Goal: Information Seeking & Learning: Find specific page/section

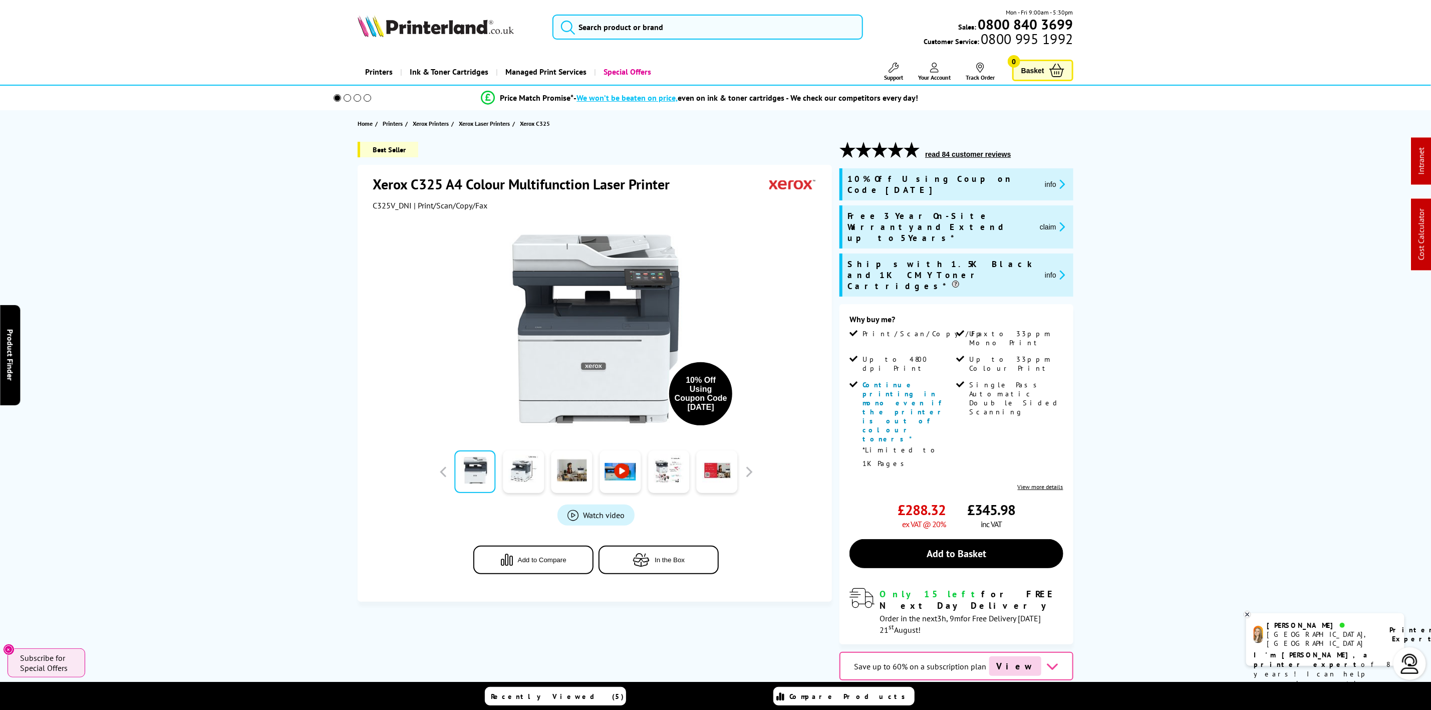
drag, startPoint x: 462, startPoint y: 41, endPoint x: 455, endPoint y: 44, distance: 7.0
click at [456, 44] on div "Mon - Fri 9:00am - 5:30pm Sales: 0800 840 3699 Customer Service: 0800 995 1992" at bounding box center [715, 30] width 801 height 44
drag, startPoint x: 455, startPoint y: 44, endPoint x: 452, endPoint y: 34, distance: 10.5
click at [454, 38] on div "Mon - Fri 9:00am - 5:30pm Sales: 0800 840 3699 Customer Service: 0800 995 1992" at bounding box center [715, 30] width 801 height 44
click at [452, 34] on img at bounding box center [436, 26] width 156 height 22
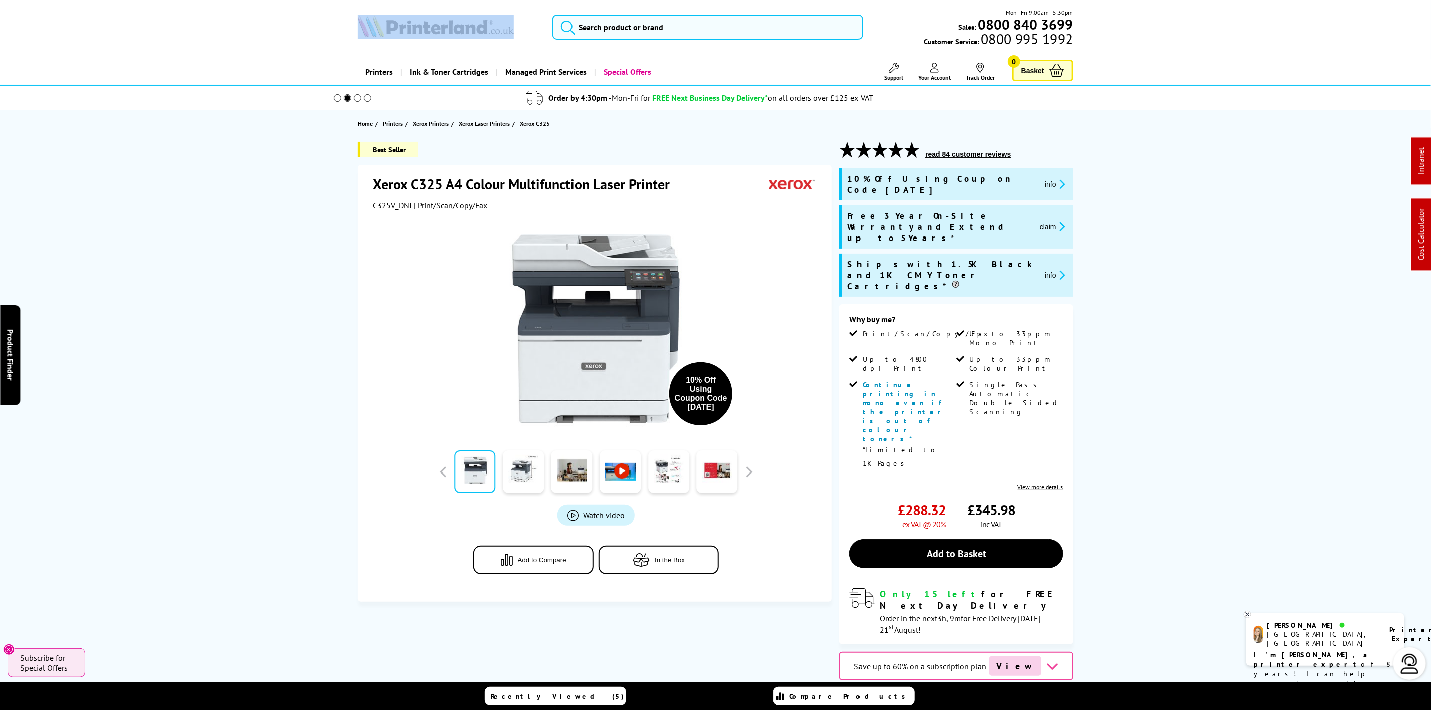
click at [452, 34] on img at bounding box center [436, 26] width 156 height 22
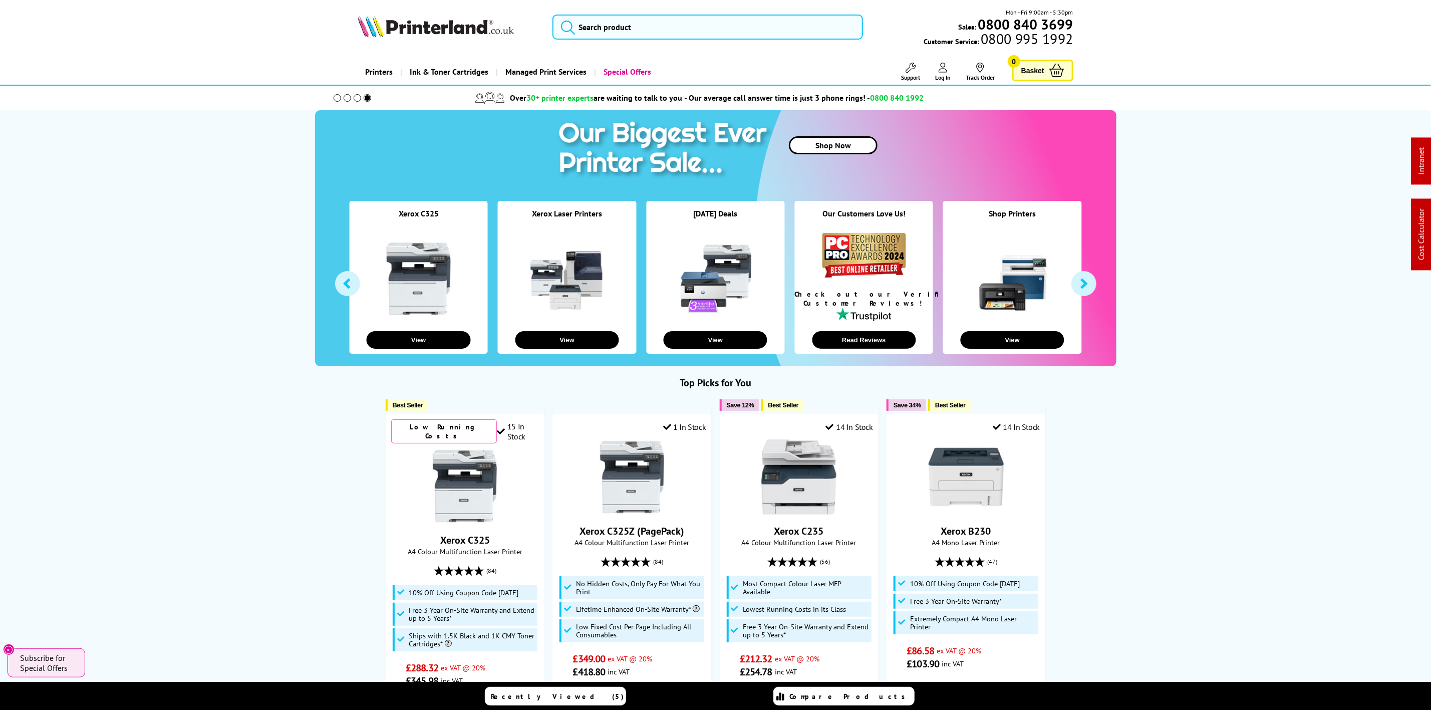
click at [384, 41] on div "Mon - Fri 9:00am - 5:30pm Sales: 0800 840 3699 Customer Service: 0800 995 1992" at bounding box center [715, 30] width 801 height 44
click at [400, 8] on div "Mon - Fri 9:00am - 5:30pm Sales: 0800 840 3699 Customer Service: 0800 995 1992" at bounding box center [715, 30] width 801 height 44
click at [401, 13] on div "Mon - Fri 9:00am - 5:30pm Sales: 0800 840 3699 Customer Service: 0800 995 1992" at bounding box center [715, 30] width 801 height 44
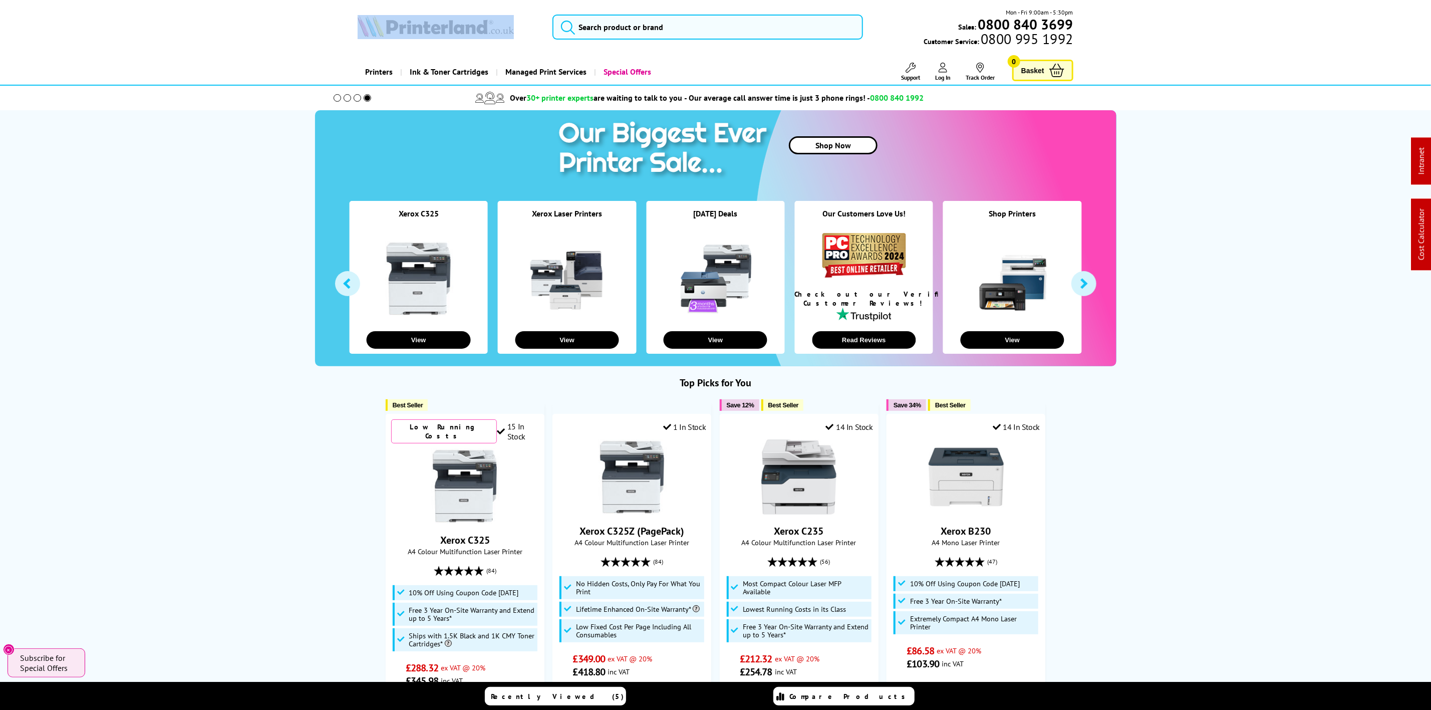
click at [404, 28] on img at bounding box center [436, 26] width 156 height 22
drag, startPoint x: 404, startPoint y: 28, endPoint x: 181, endPoint y: 69, distance: 227.2
click at [381, 39] on picture at bounding box center [436, 34] width 156 height 10
click at [603, 30] on input "search" at bounding box center [707, 27] width 310 height 25
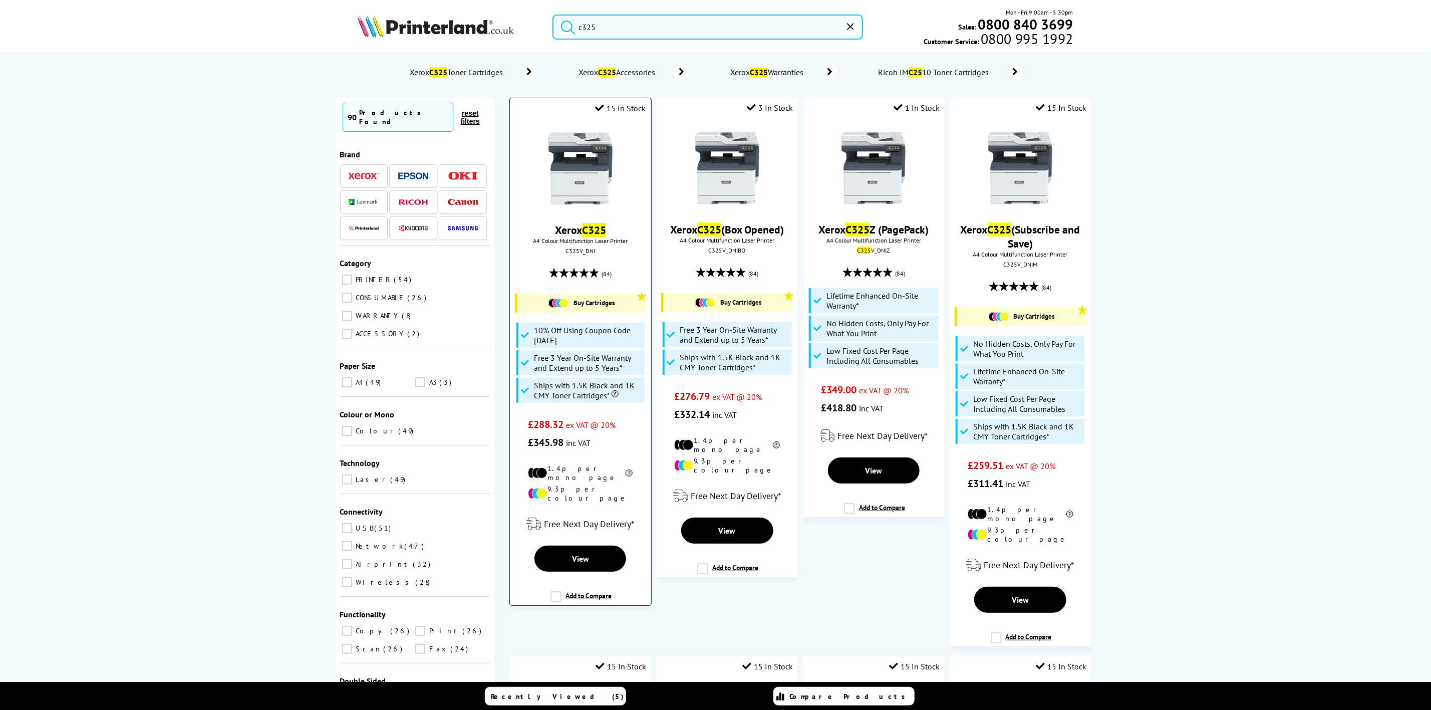
type input "c325"
click at [565, 160] on img at bounding box center [580, 168] width 75 height 75
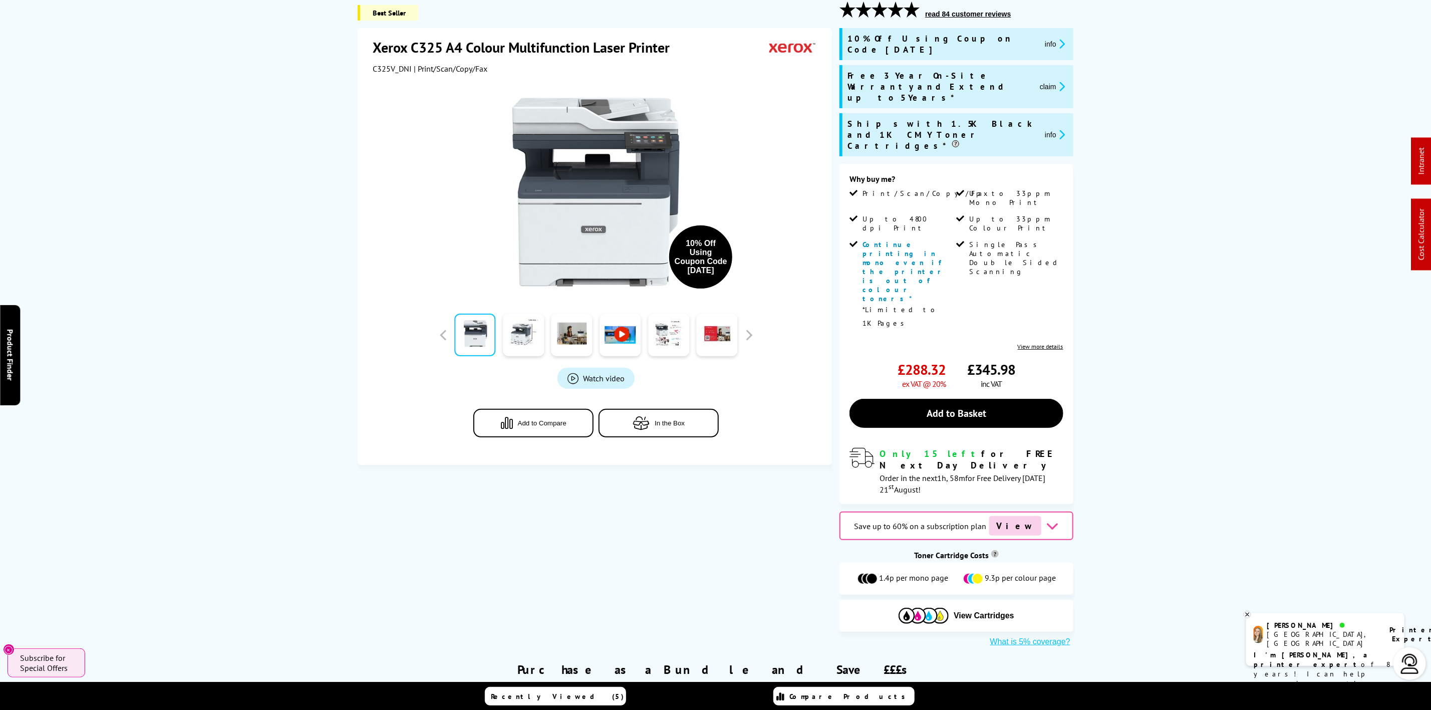
scroll to position [301, 0]
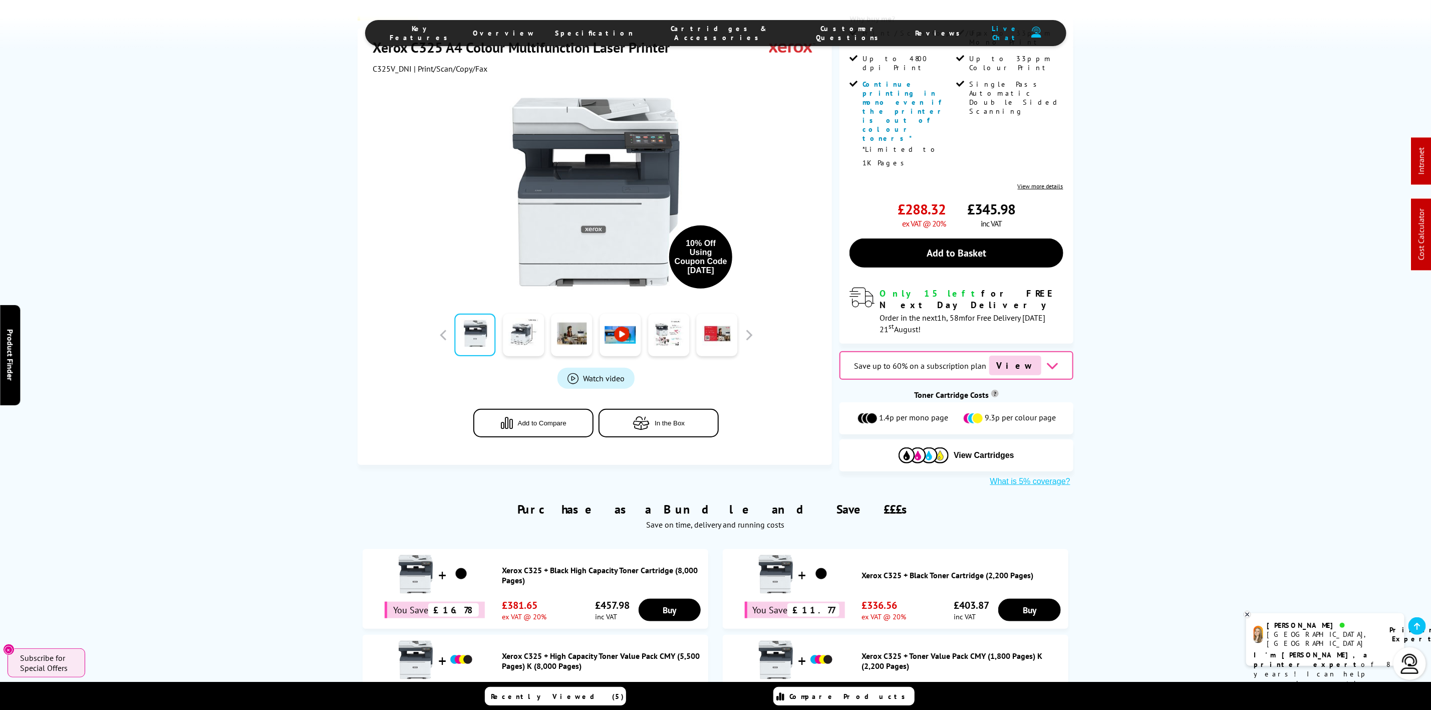
click at [718, 34] on span "Cartridges & Accessories" at bounding box center [719, 33] width 131 height 18
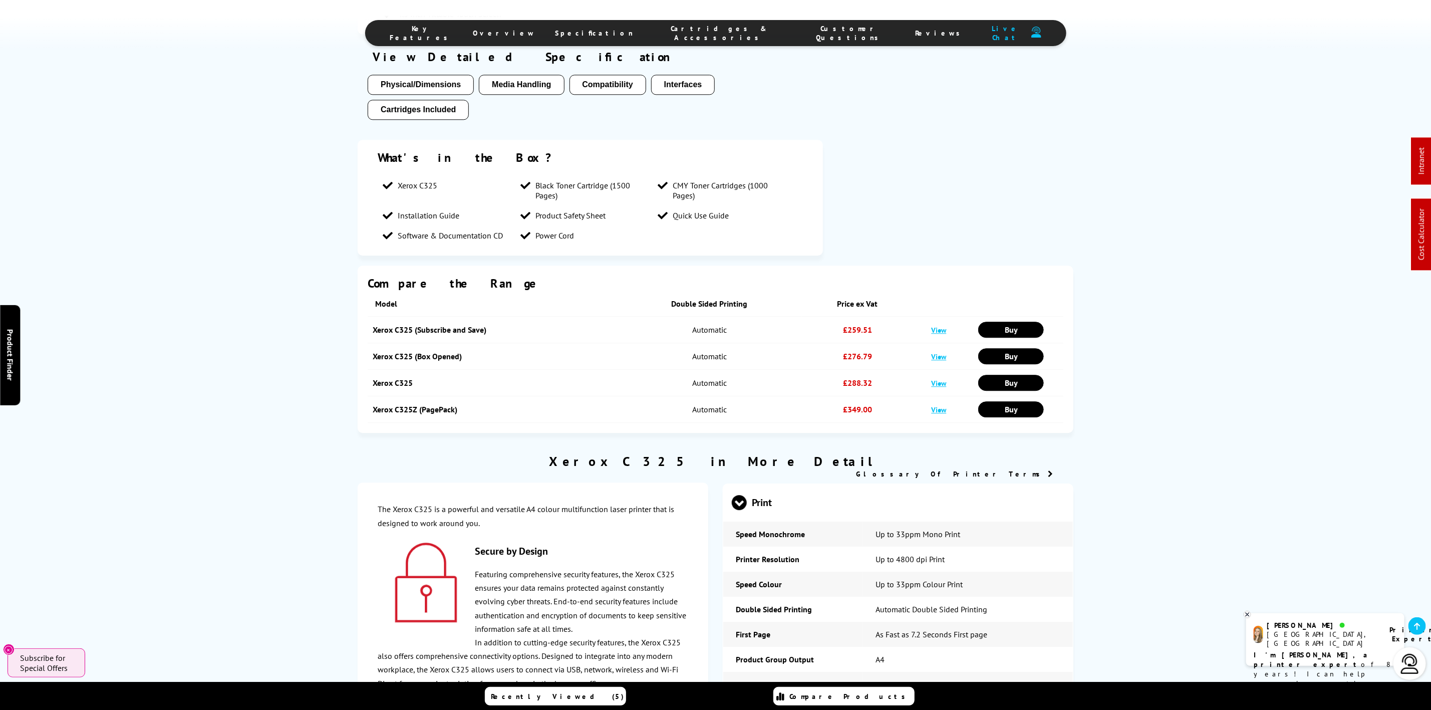
scroll to position [3411, 0]
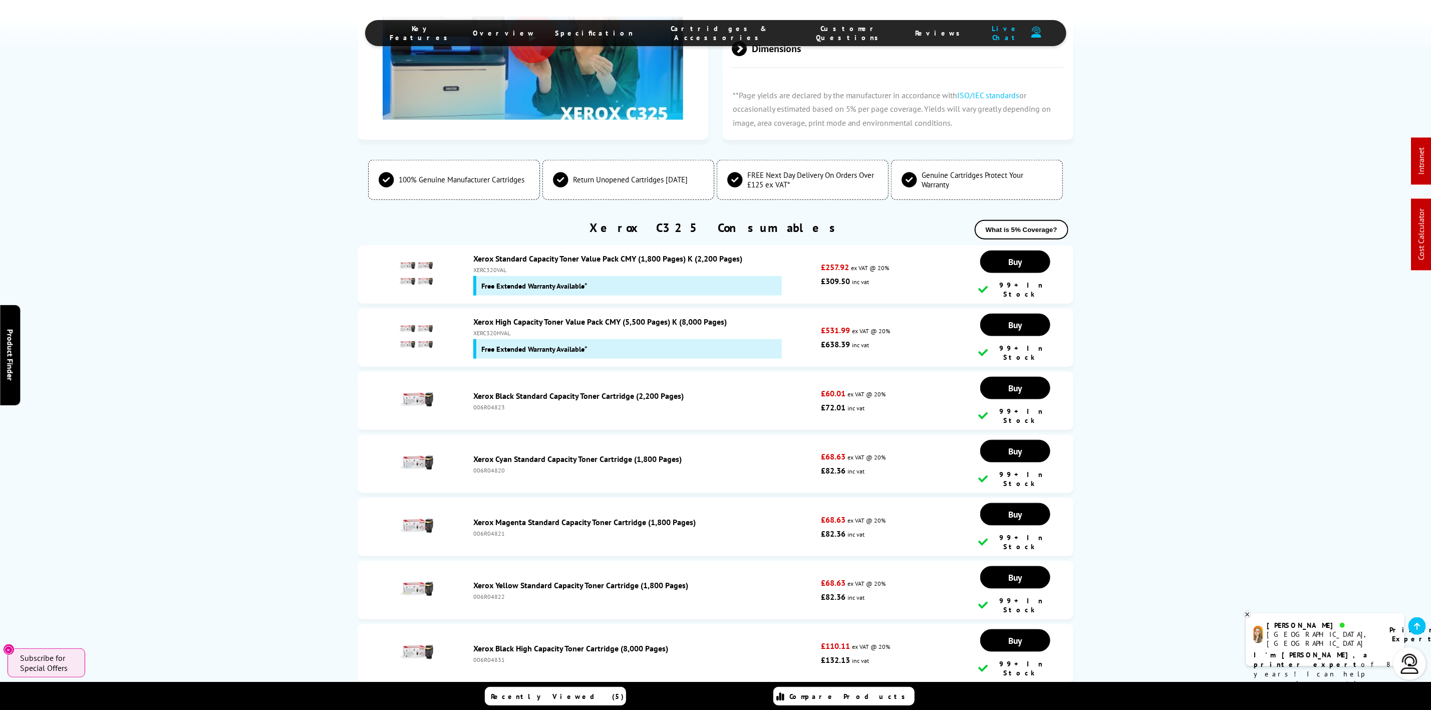
click at [499, 317] on div "Xerox High Capacity Toner Value Pack CMY (5,500 Pages) K (8,000 Pages) XERC320H…" at bounding box center [644, 338] width 353 height 42
click at [496, 329] on div "XERC320HVAL" at bounding box center [644, 333] width 343 height 8
copy div "XERC320HVAL"
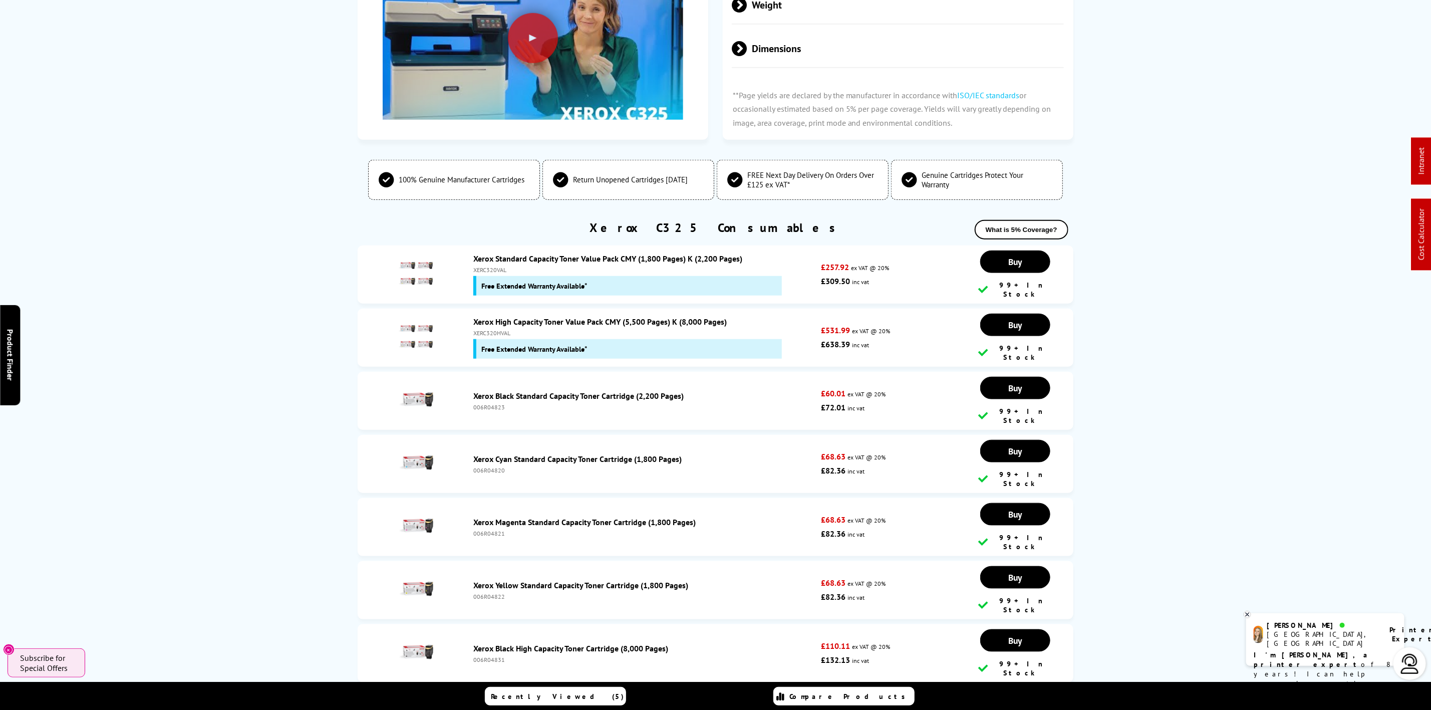
scroll to position [0, 0]
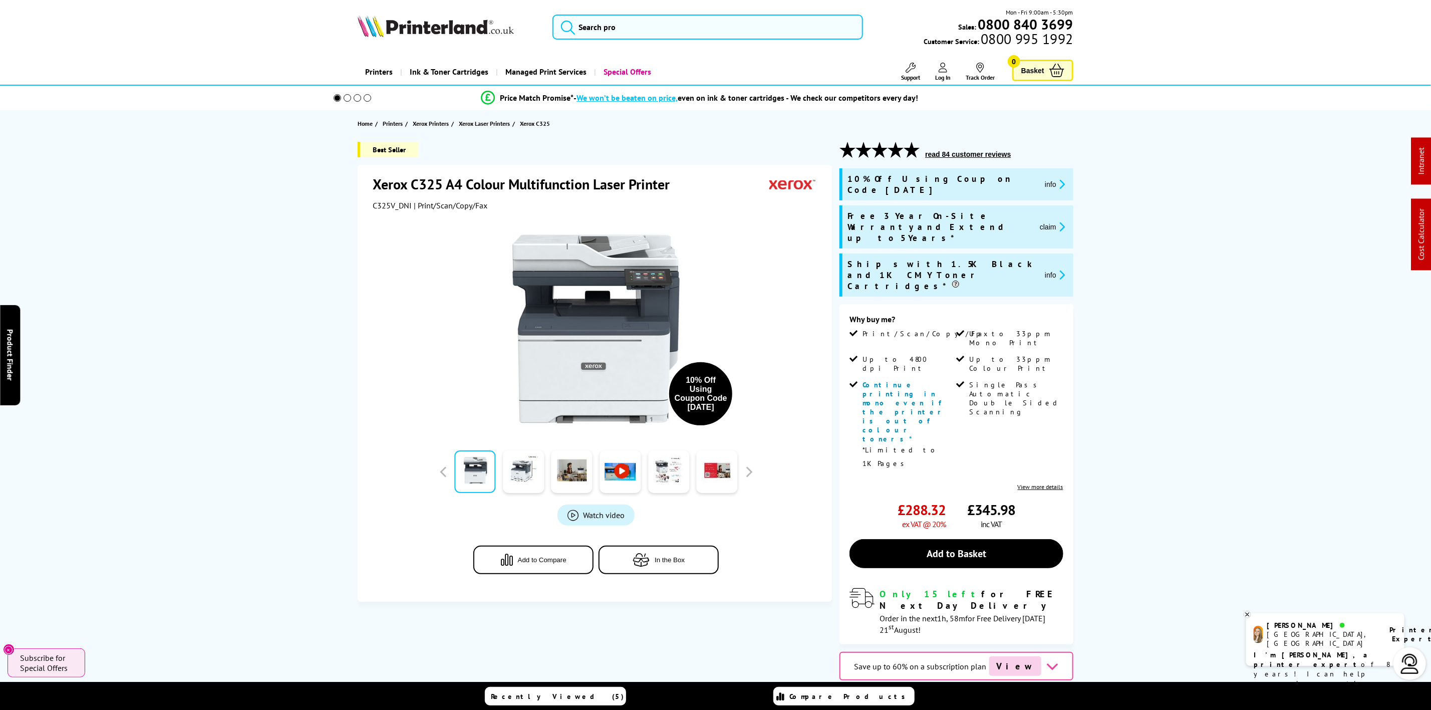
drag, startPoint x: 651, startPoint y: 2, endPoint x: 648, endPoint y: 24, distance: 22.3
click at [651, 8] on header "Mon - Fri 9:00am - 5:30pm Sales: 0800 840 3699 Customer Service: 0800 995 1992" at bounding box center [715, 43] width 1431 height 86
click at [648, 24] on input "search" at bounding box center [707, 27] width 310 height 25
paste input "3PZ55A"
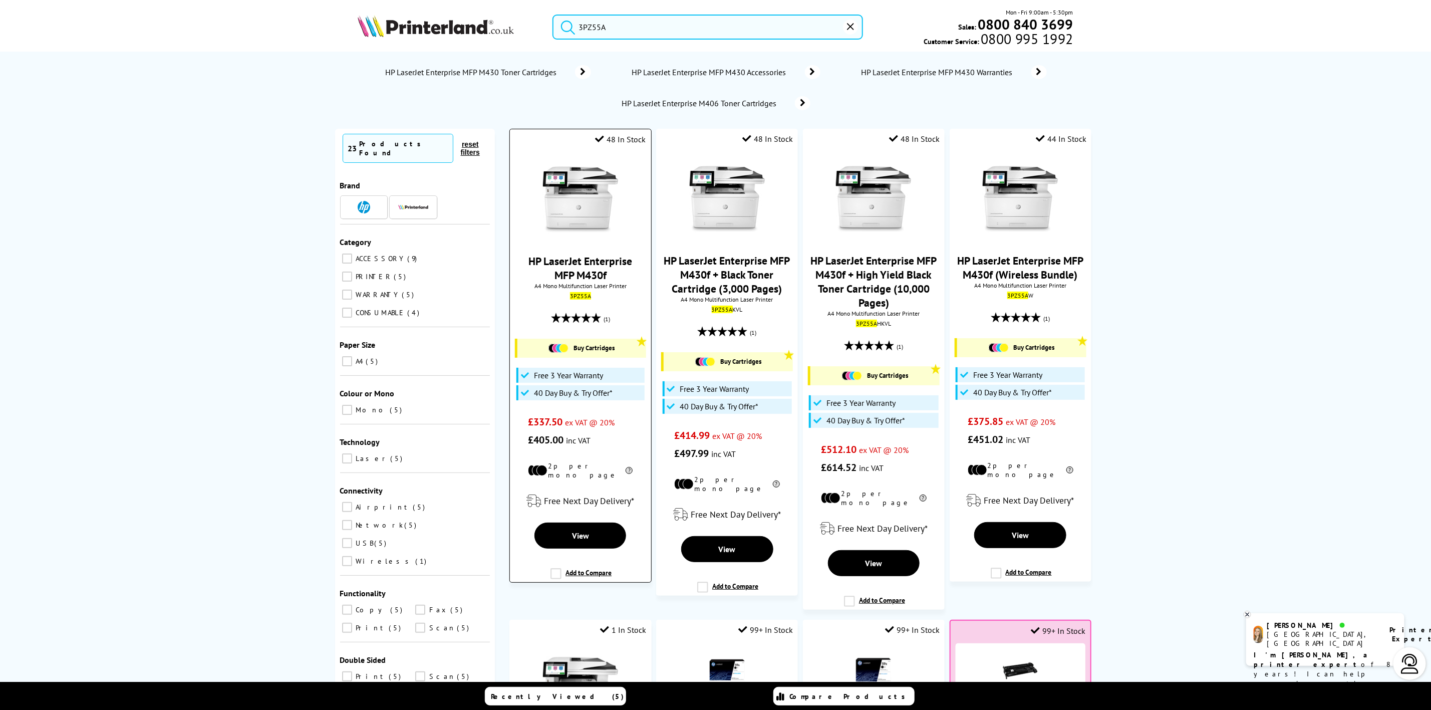
type input "3PZ55A"
click at [589, 191] on img at bounding box center [580, 199] width 75 height 75
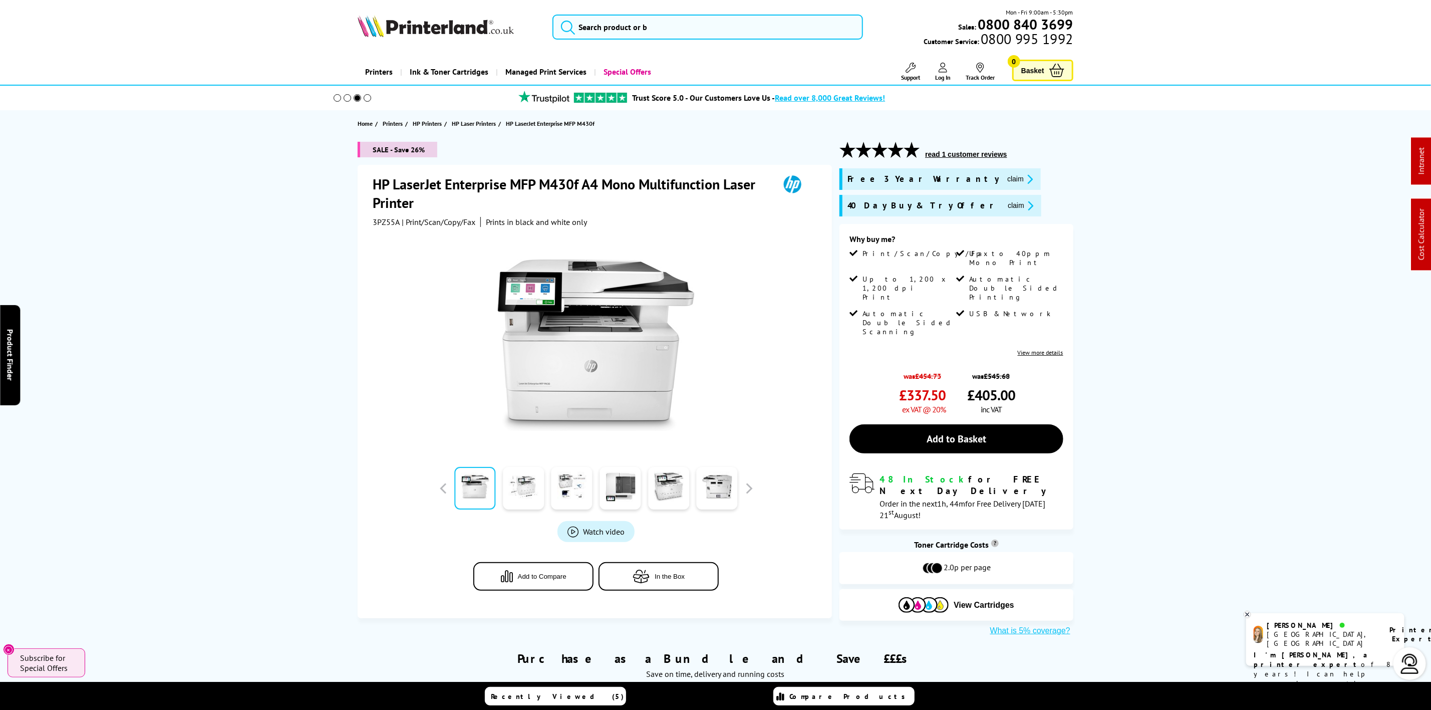
click at [446, 29] on img at bounding box center [436, 26] width 156 height 22
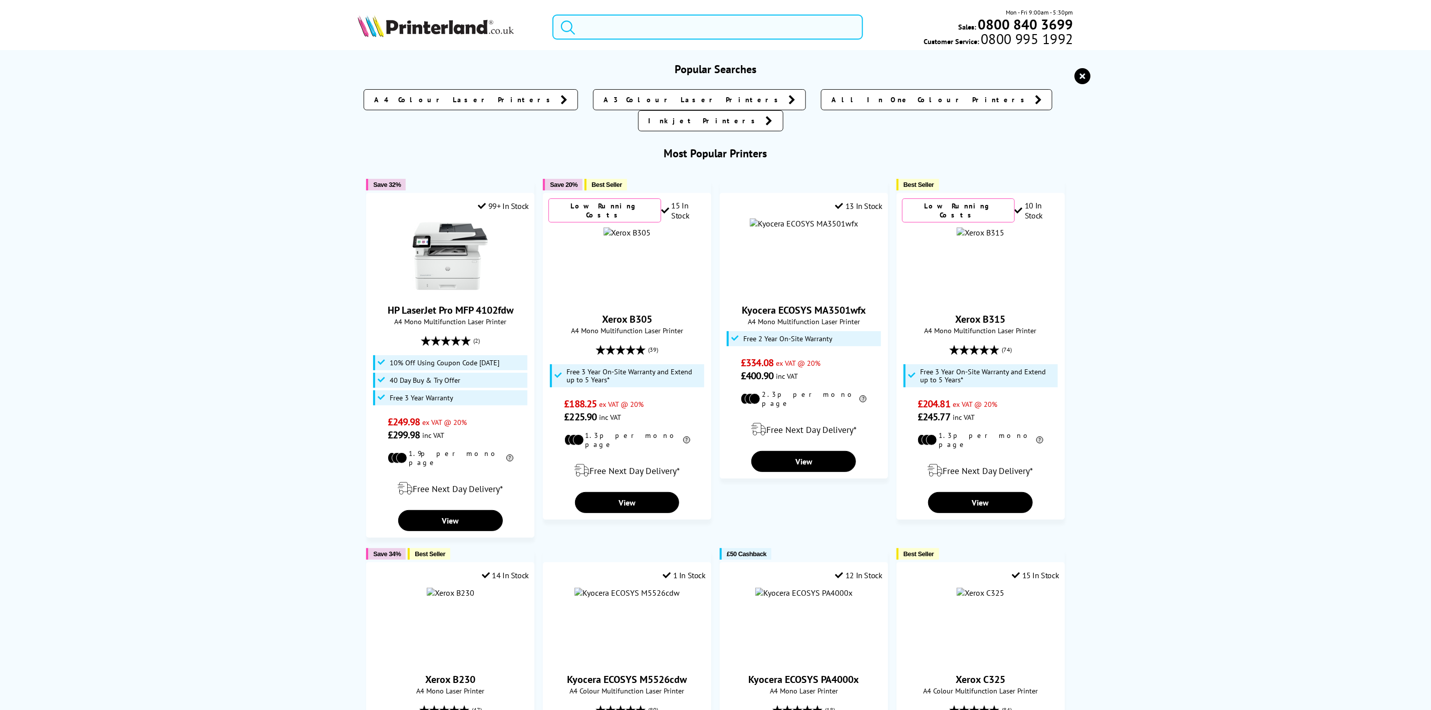
click at [702, 35] on input "search" at bounding box center [707, 27] width 310 height 25
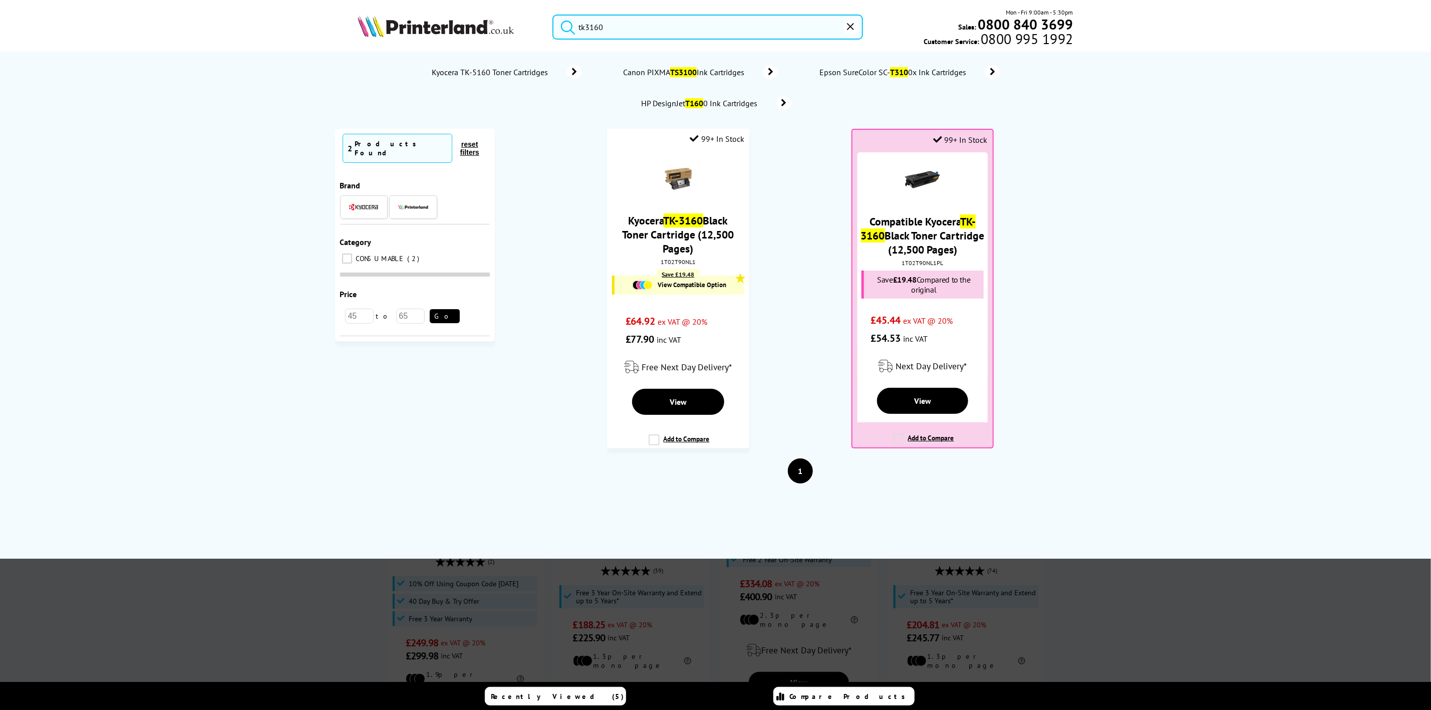
type input "tk3160"
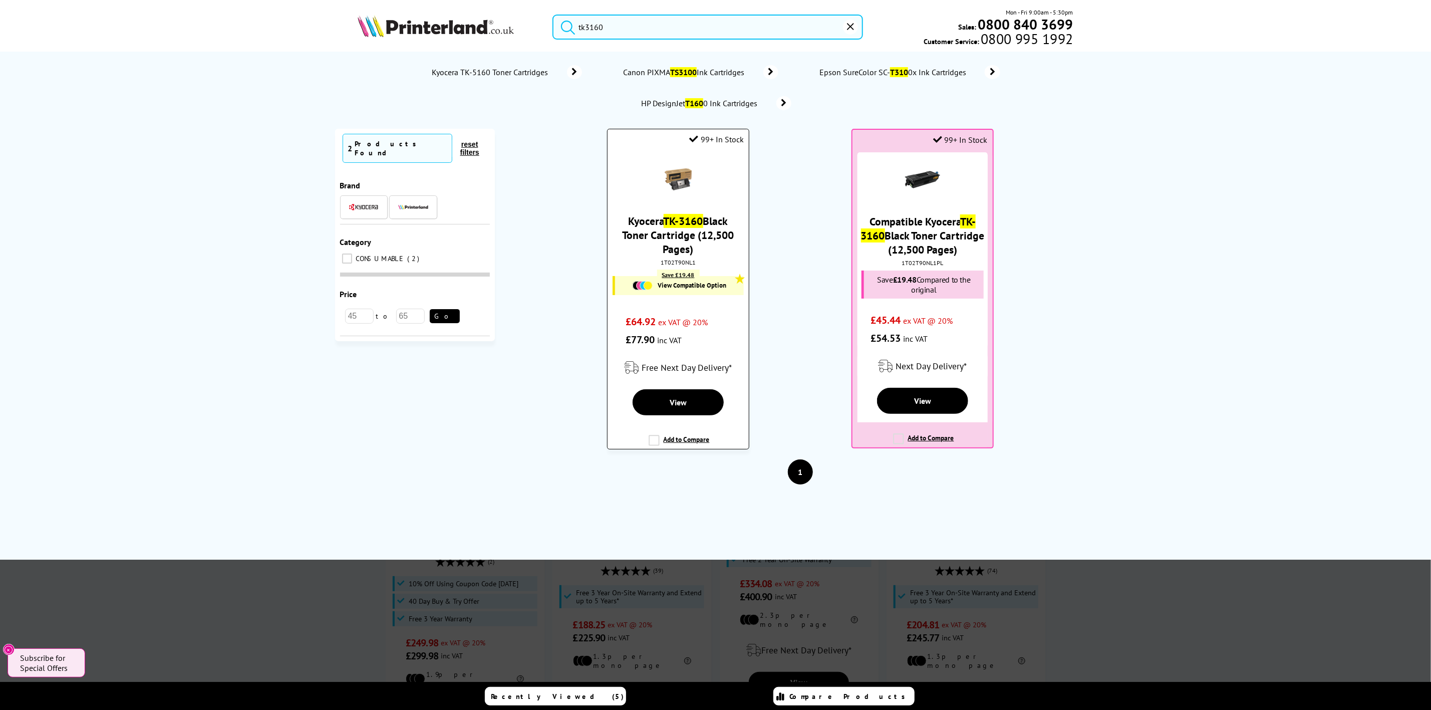
click at [685, 265] on div "1T02T90NL1" at bounding box center [678, 262] width 126 height 8
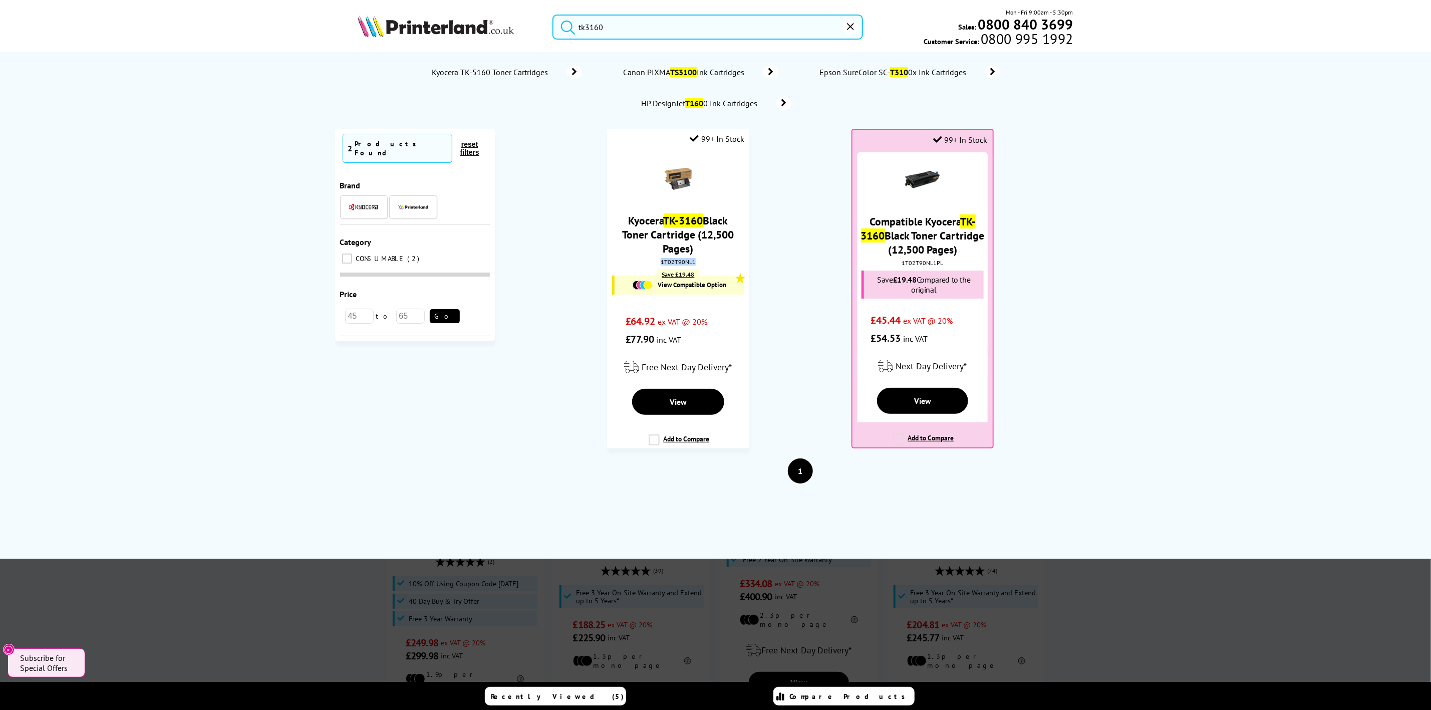
copy div "1T02T90NL1"
click at [498, 33] on img at bounding box center [436, 26] width 156 height 22
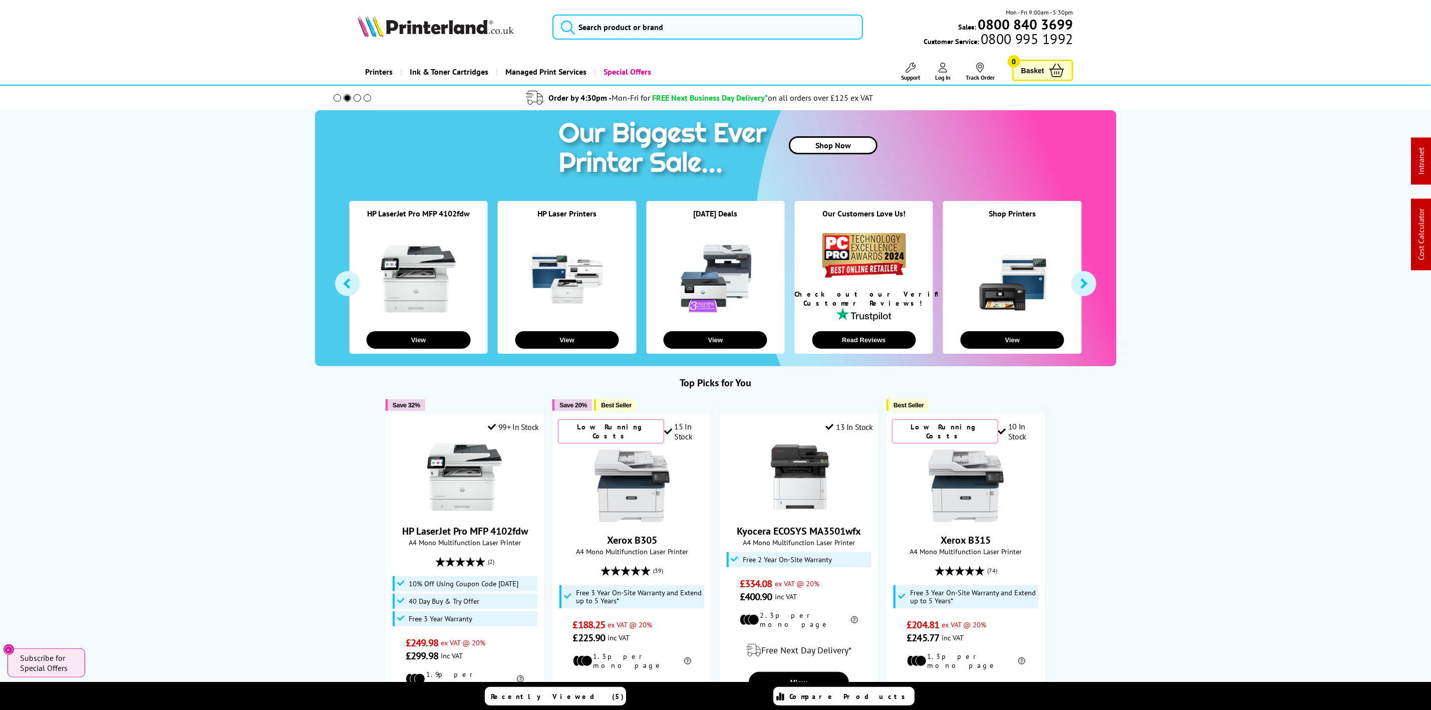
click at [494, 43] on div "Mon - Fri 9:00am - 5:30pm Sales: 0800 840 3699 Customer Service: 0800 995 1992" at bounding box center [715, 30] width 801 height 44
click at [486, 35] on img at bounding box center [436, 26] width 156 height 22
click at [406, 28] on img at bounding box center [436, 26] width 156 height 22
drag, startPoint x: 406, startPoint y: 28, endPoint x: 51, endPoint y: 71, distance: 357.8
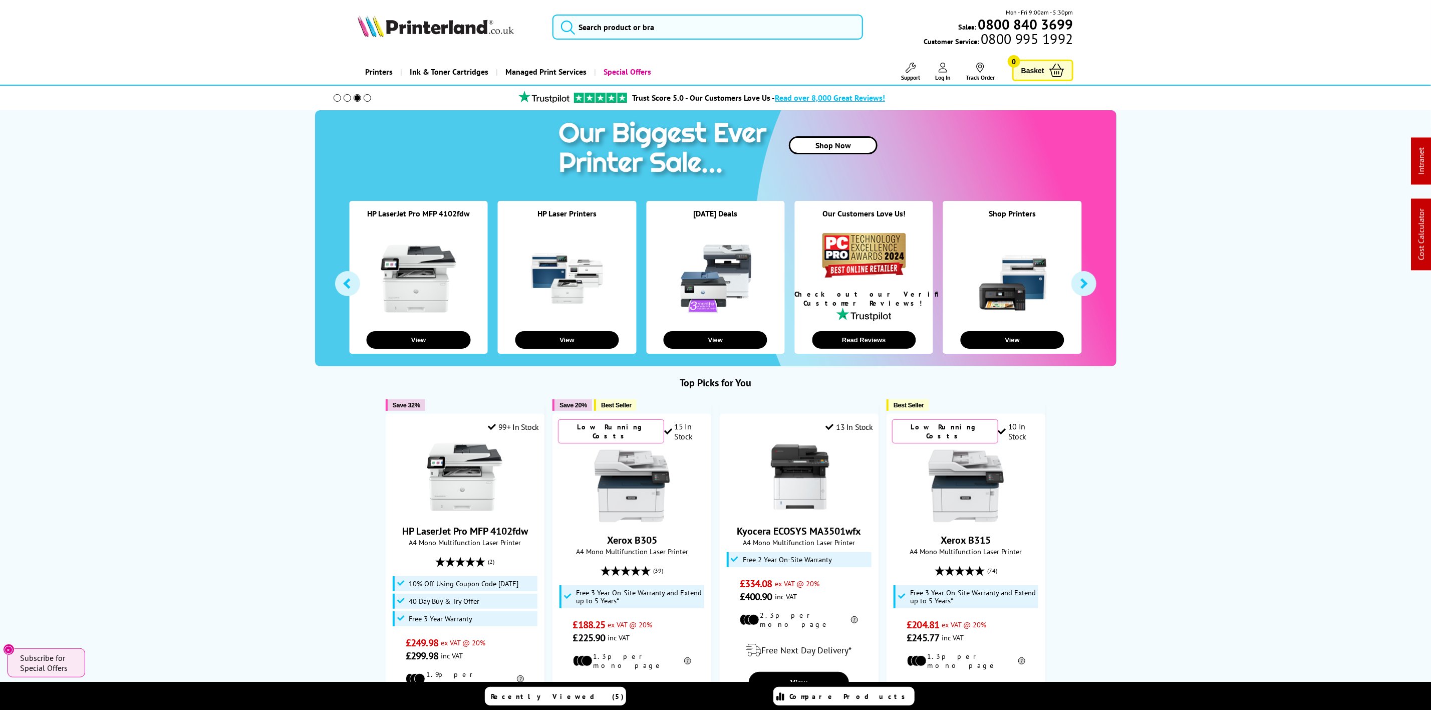
click at [358, 44] on div "Mon - Fri 9:00am - 5:30pm Sales: 0800 840 3699 Customer Service: 0800 995 1992" at bounding box center [715, 30] width 801 height 44
click at [718, 35] on input "search" at bounding box center [707, 27] width 310 height 25
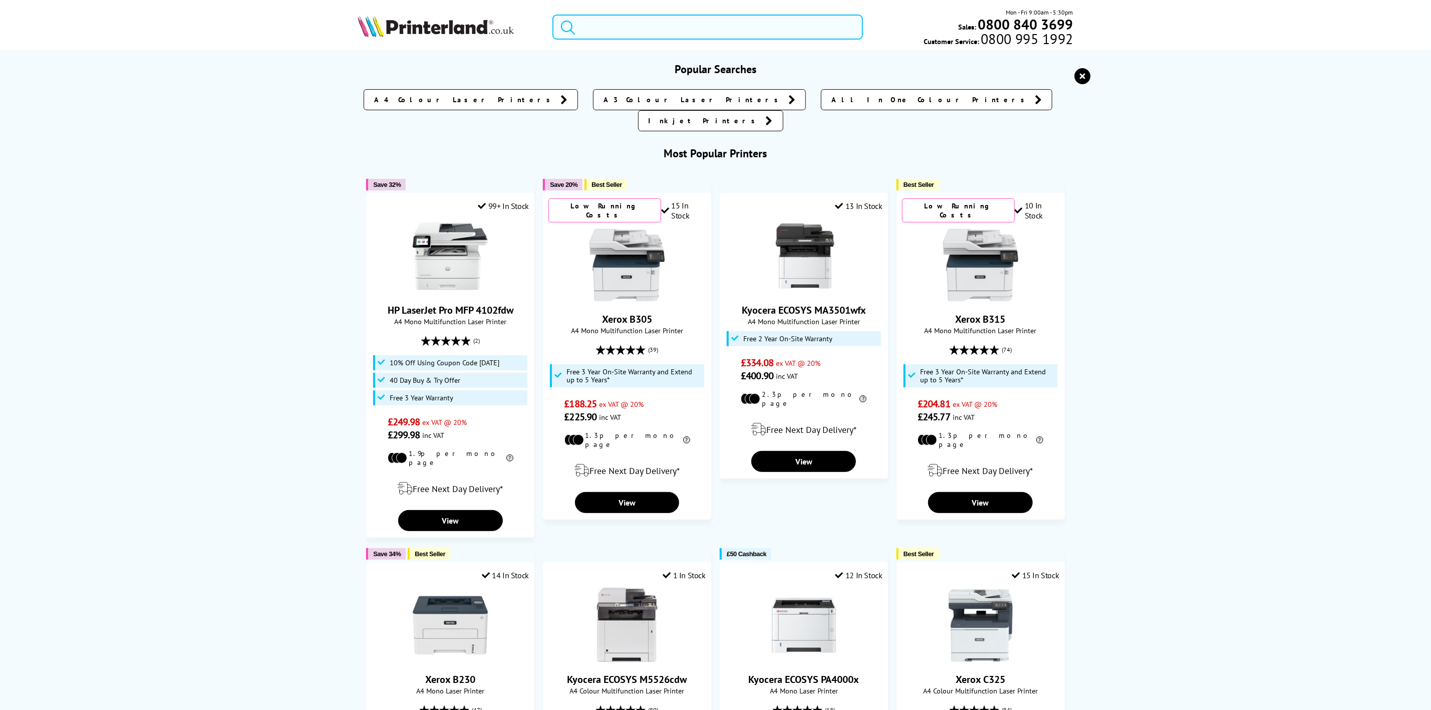
paste input "DK22223"
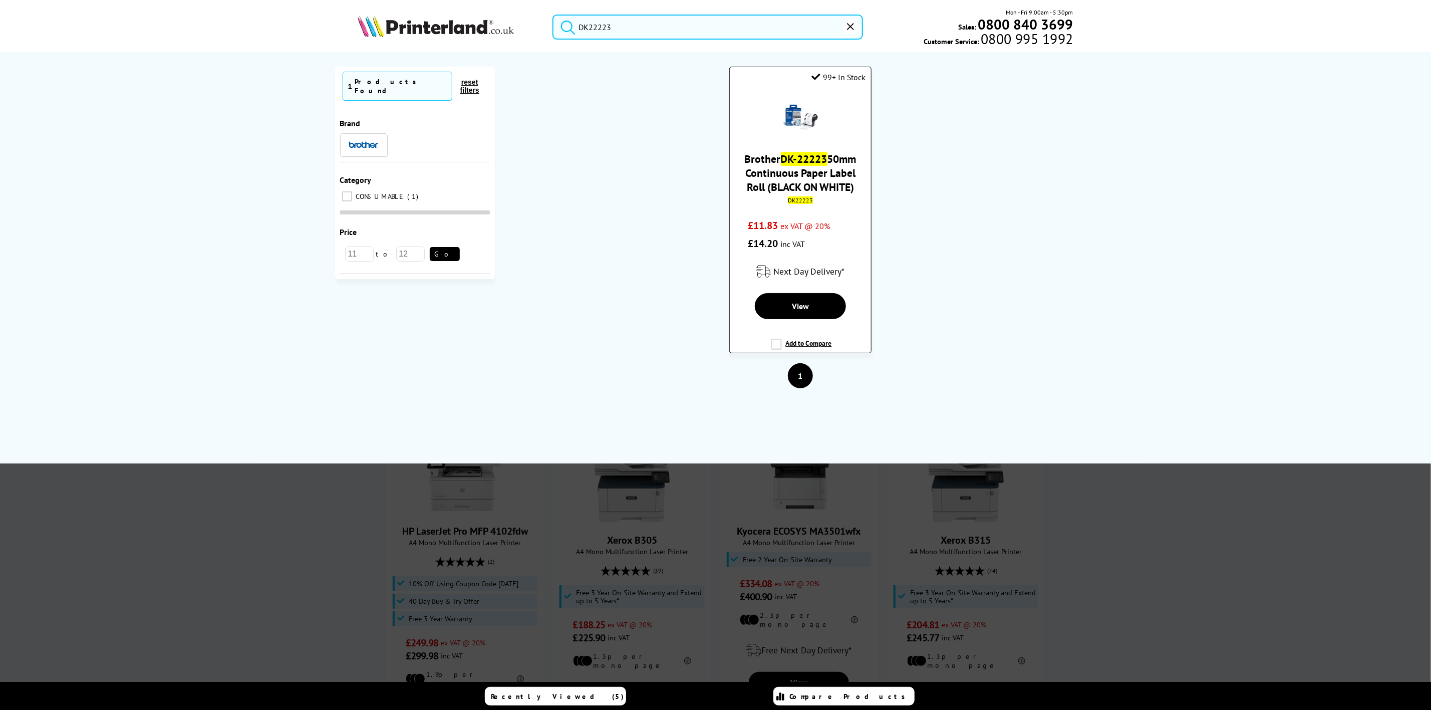
type input "DK22223"
click at [794, 182] on link "Brother DK-22223 50mm Continuous Paper Label Roll (BLACK ON WHITE)" at bounding box center [801, 173] width 112 height 42
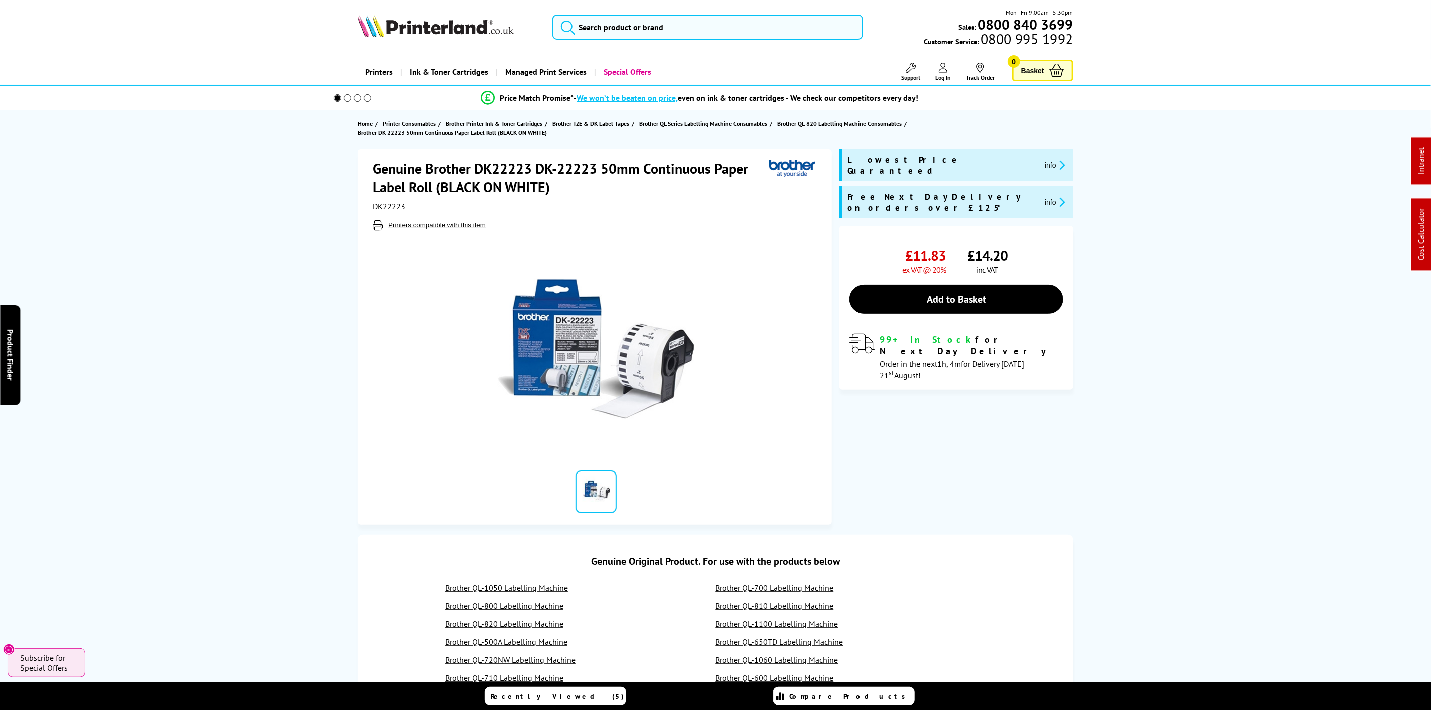
click at [399, 27] on img at bounding box center [436, 26] width 156 height 22
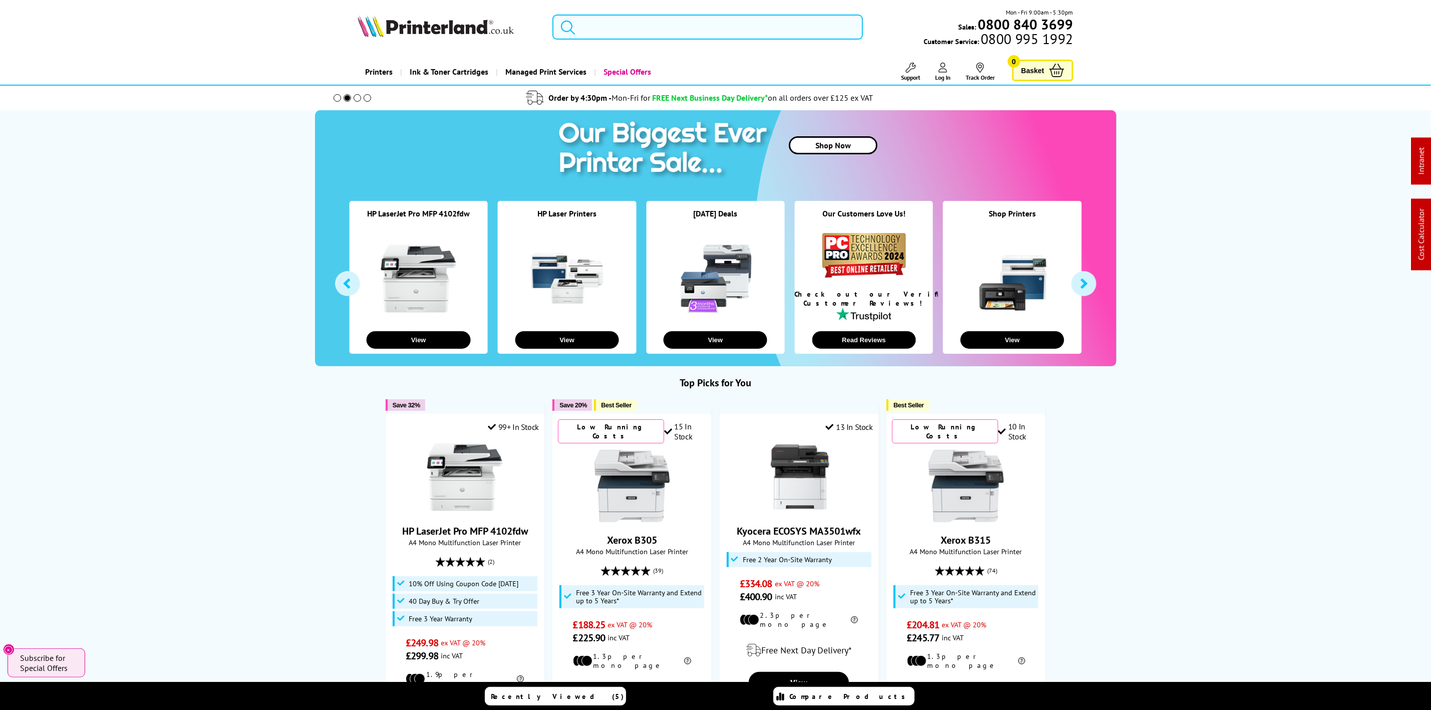
click at [615, 34] on input "search" at bounding box center [707, 27] width 310 height 25
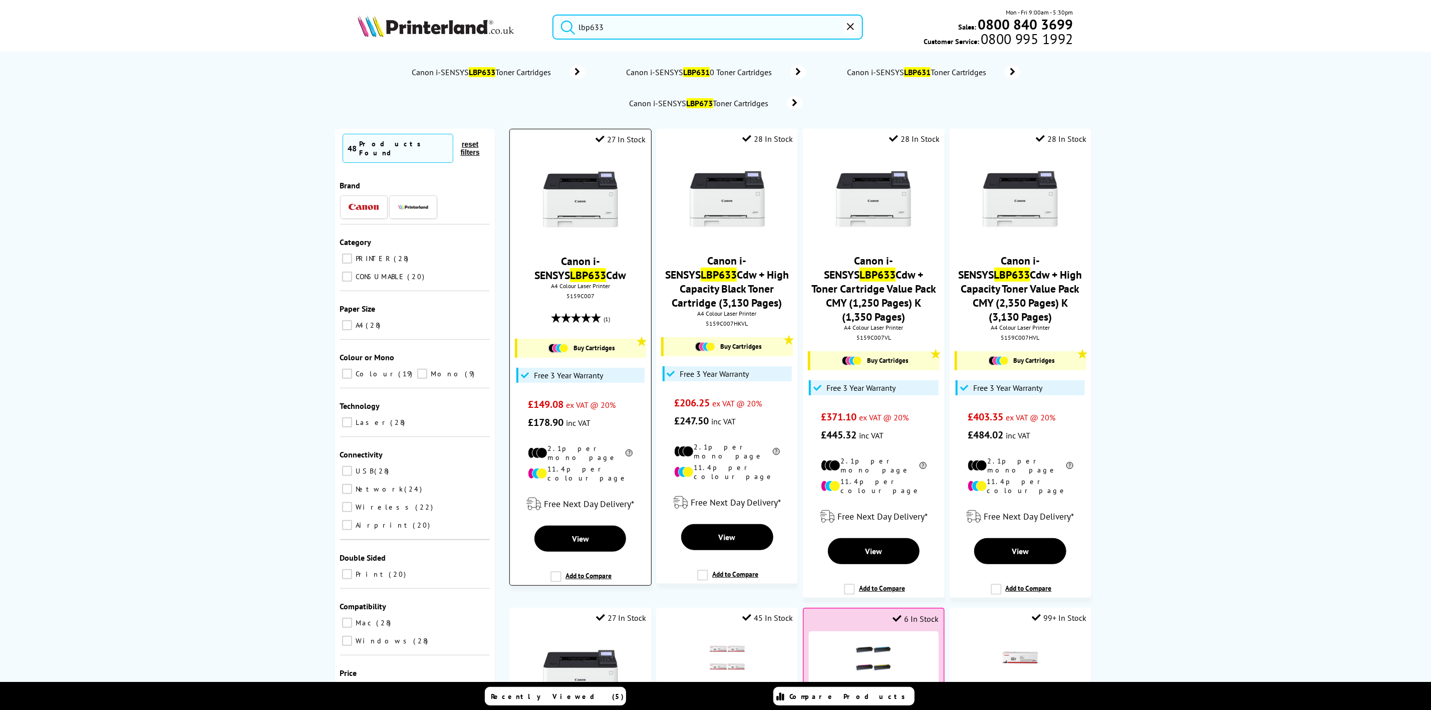
type input "lbp633"
click at [585, 194] on img at bounding box center [580, 199] width 75 height 75
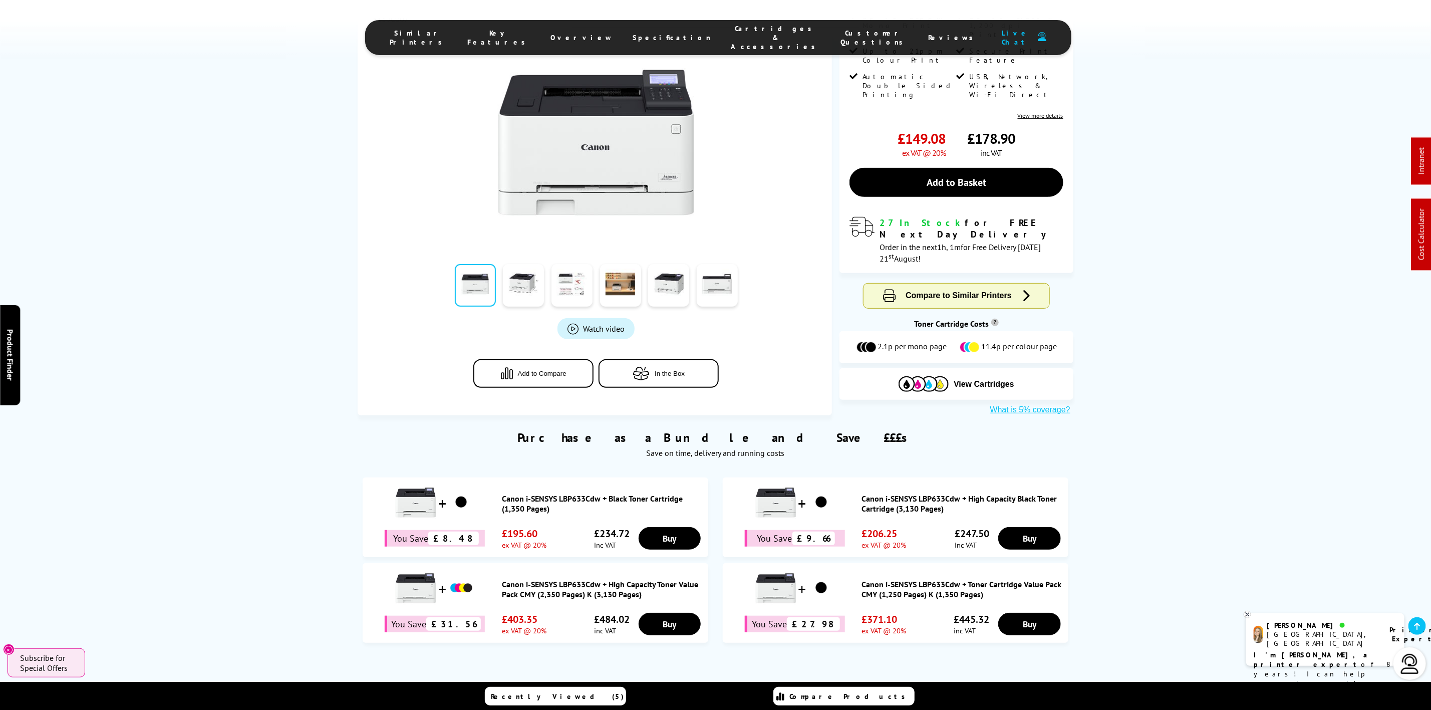
scroll to position [225, 0]
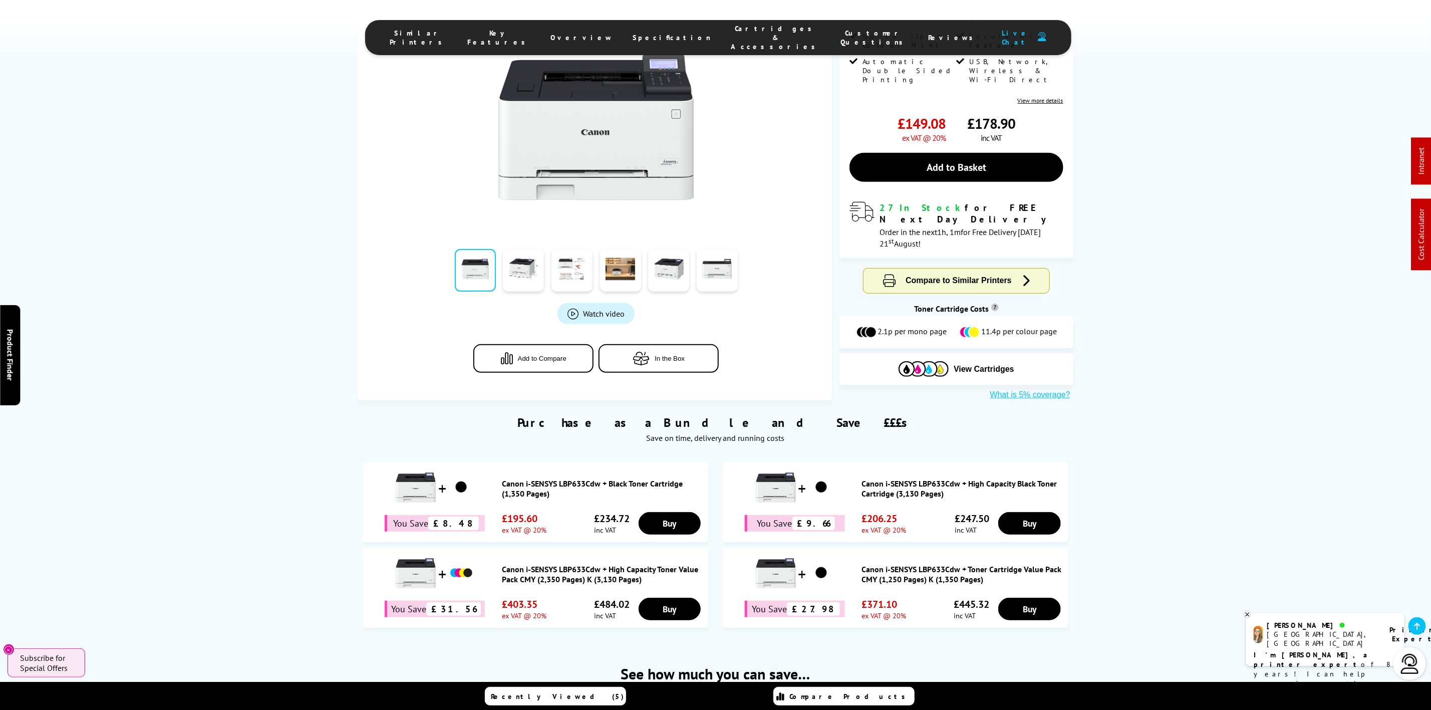
click at [741, 28] on li "Cartridges & Accessories" at bounding box center [776, 37] width 110 height 27
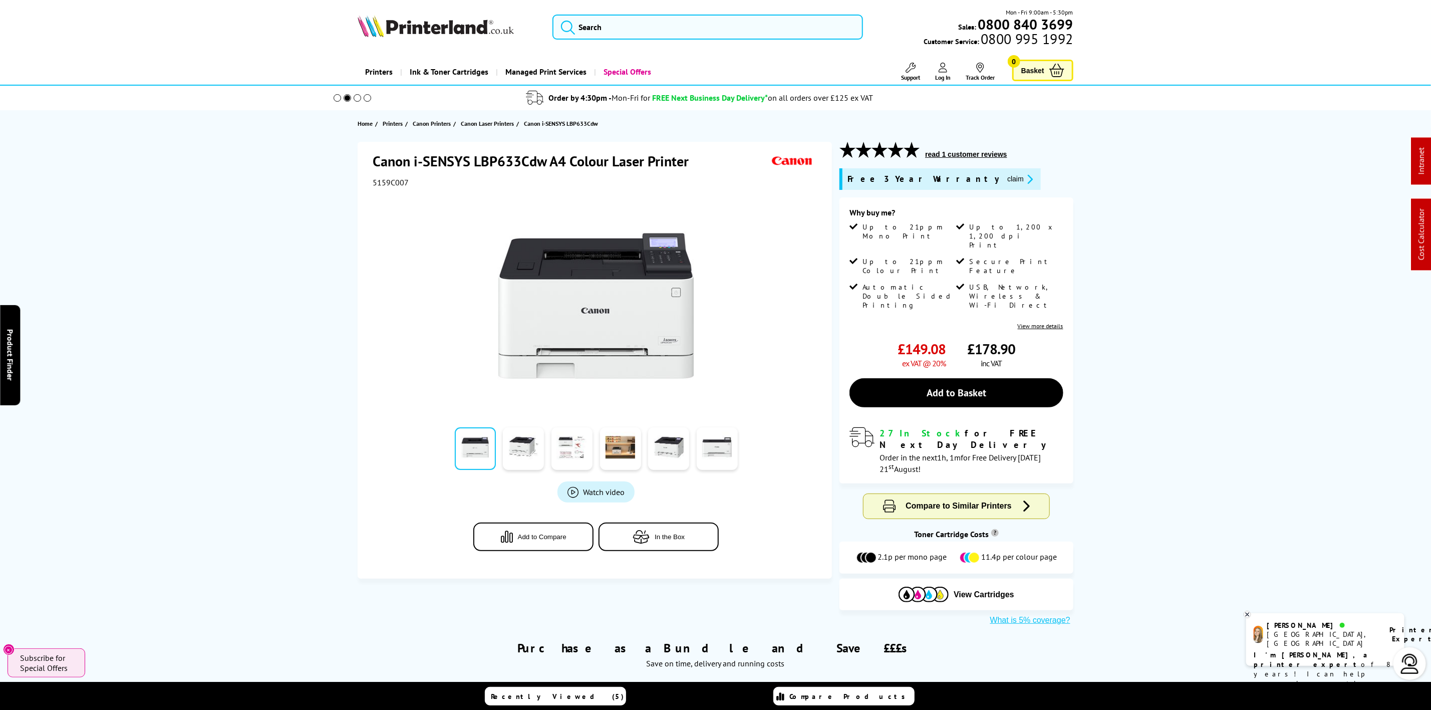
click at [460, 32] on img at bounding box center [436, 26] width 156 height 22
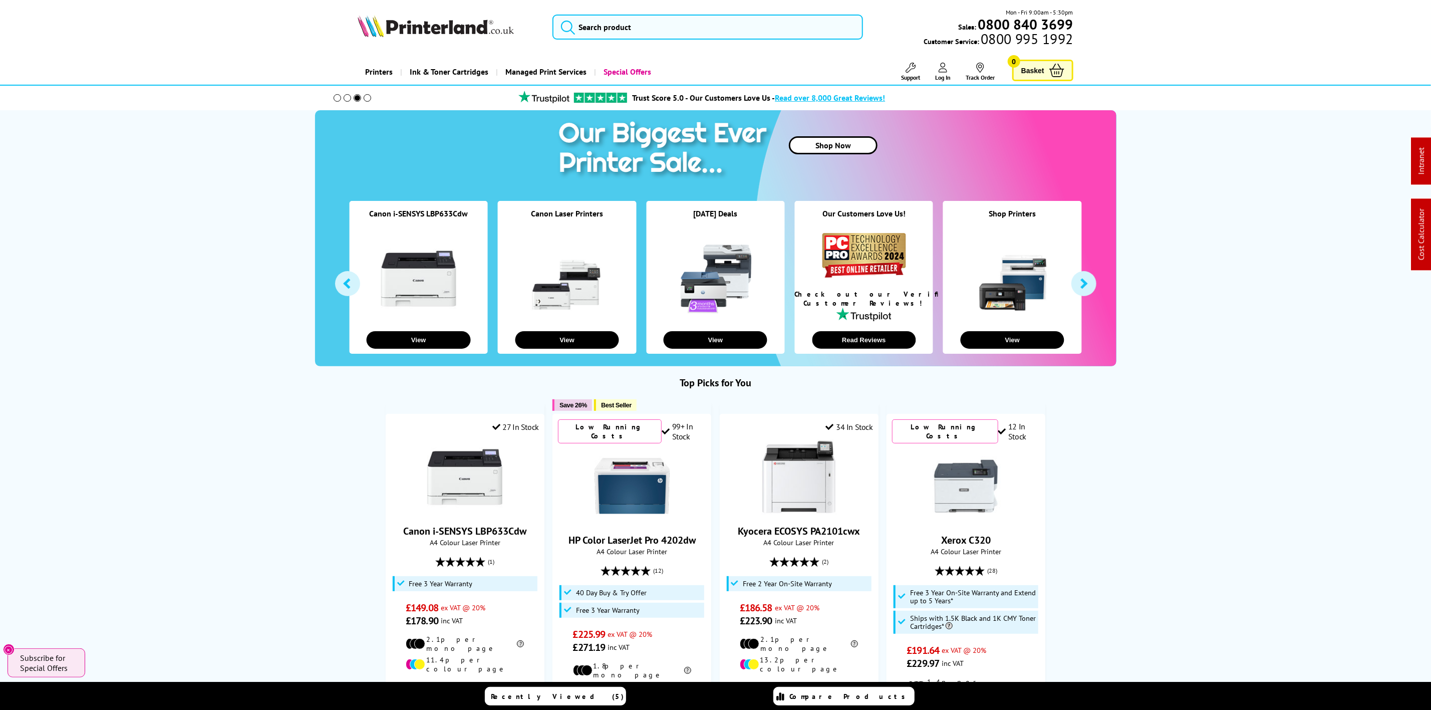
click at [421, 29] on img at bounding box center [436, 26] width 156 height 22
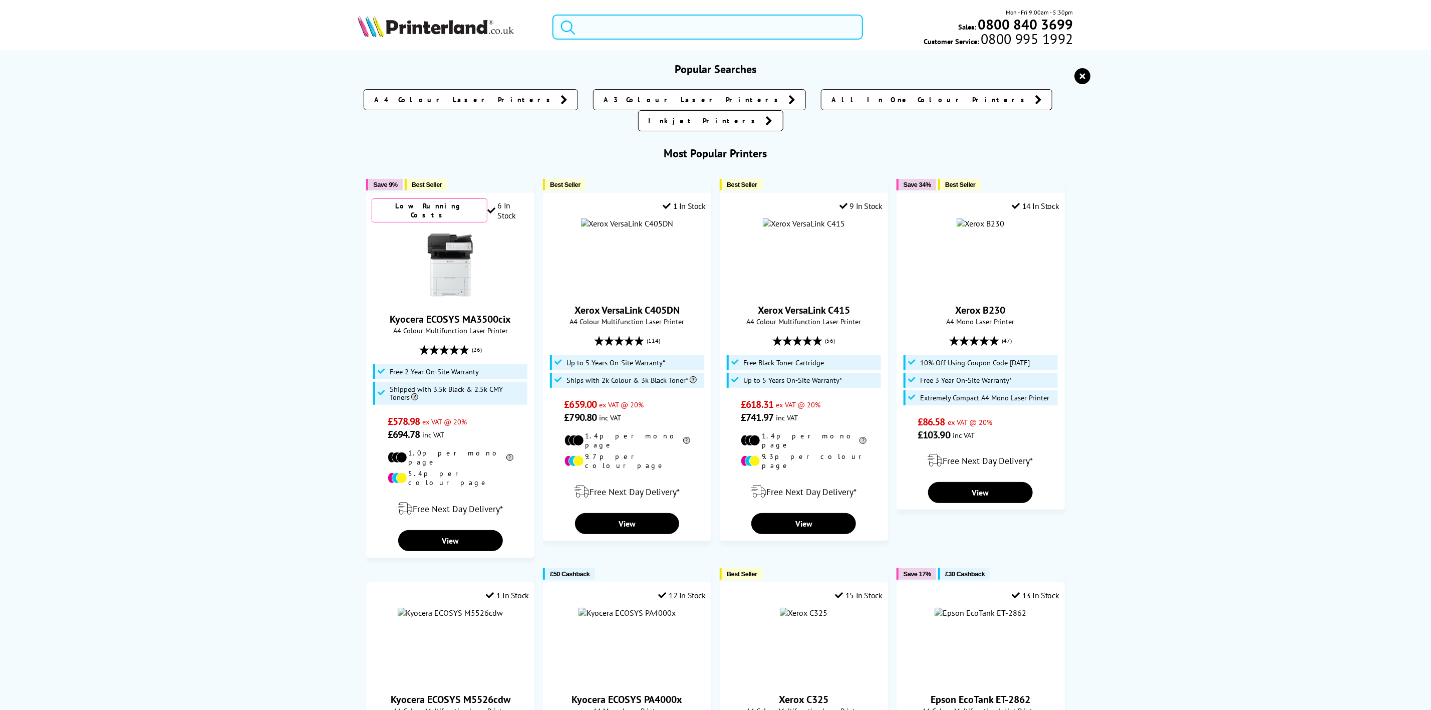
click at [658, 22] on input "search" at bounding box center [707, 27] width 310 height 25
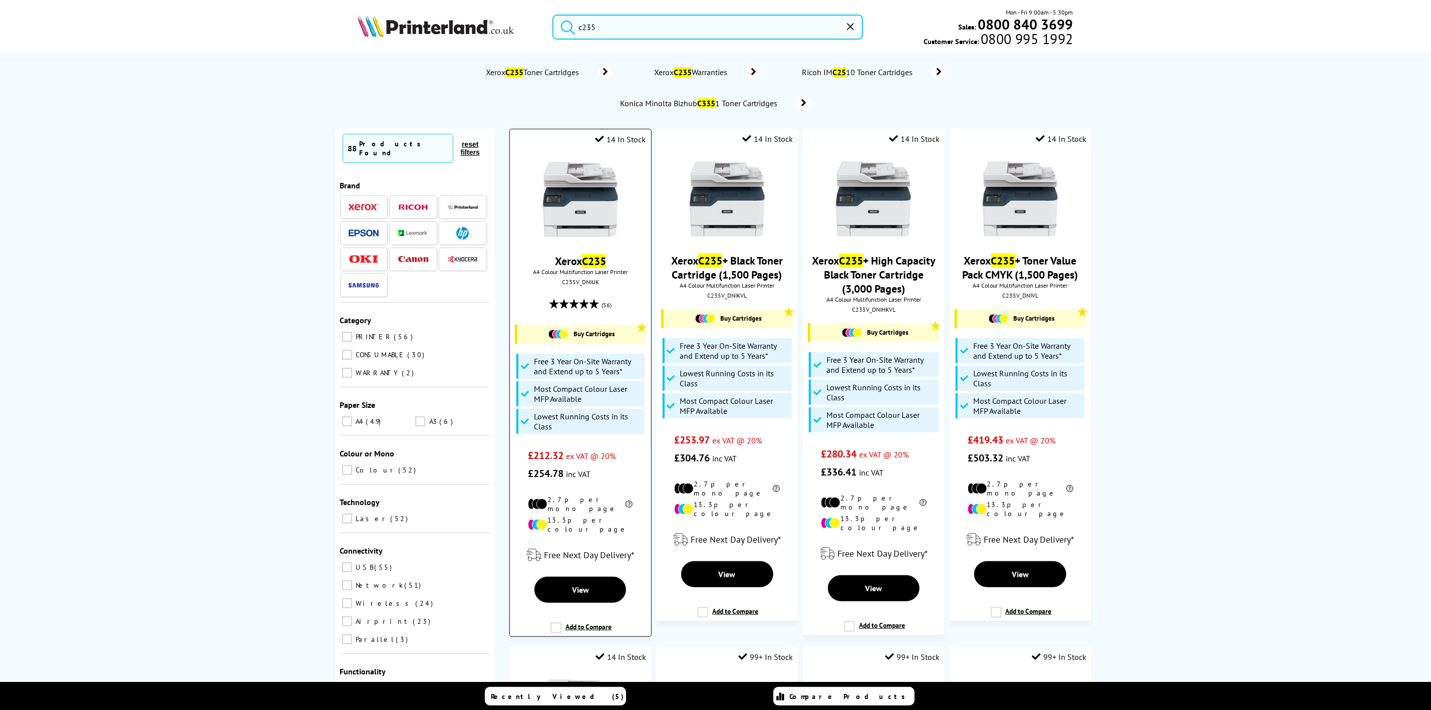
type input "c235"
click at [590, 209] on img at bounding box center [580, 199] width 75 height 75
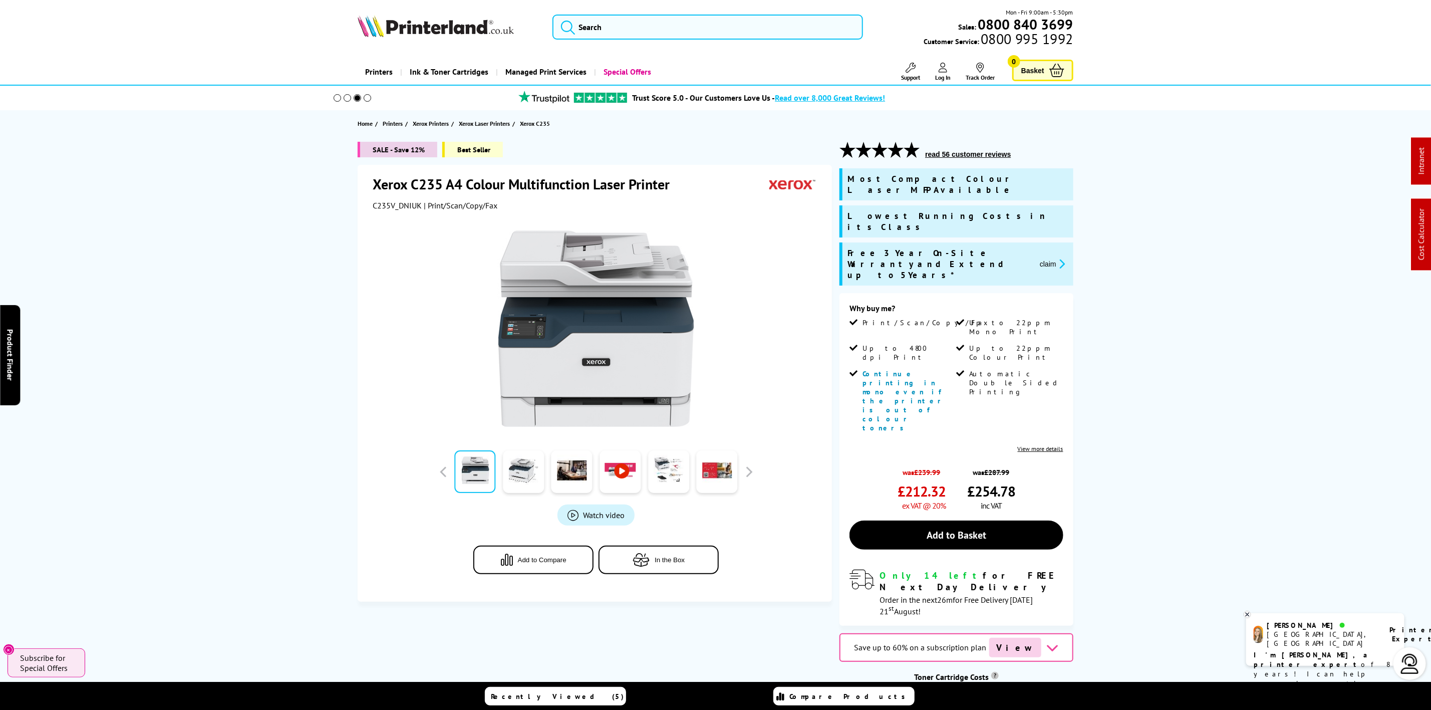
click at [403, 210] on span "C235V_DNIUK" at bounding box center [397, 205] width 49 height 10
copy span "C235V_DNIUK"
drag, startPoint x: 1043, startPoint y: 239, endPoint x: 970, endPoint y: 236, distance: 73.2
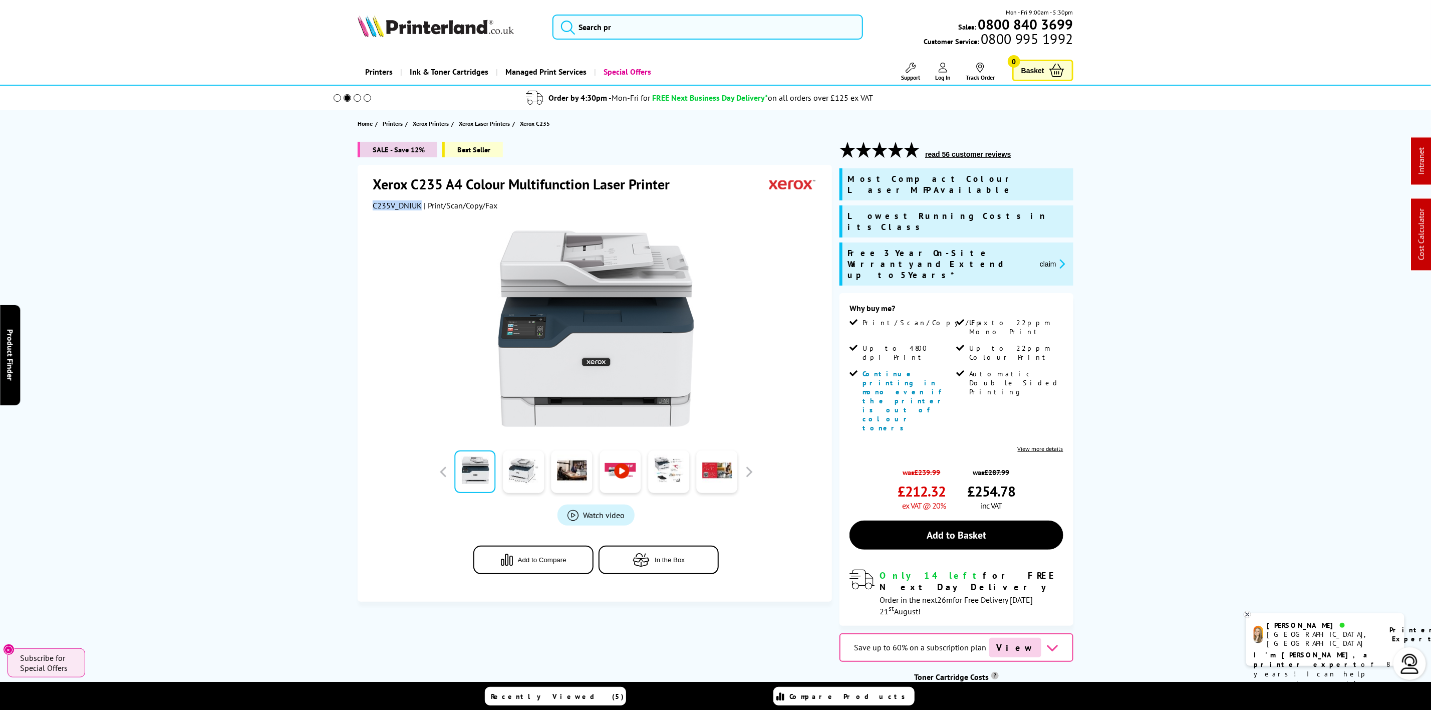
click at [1043, 258] on button "claim" at bounding box center [1053, 264] width 32 height 12
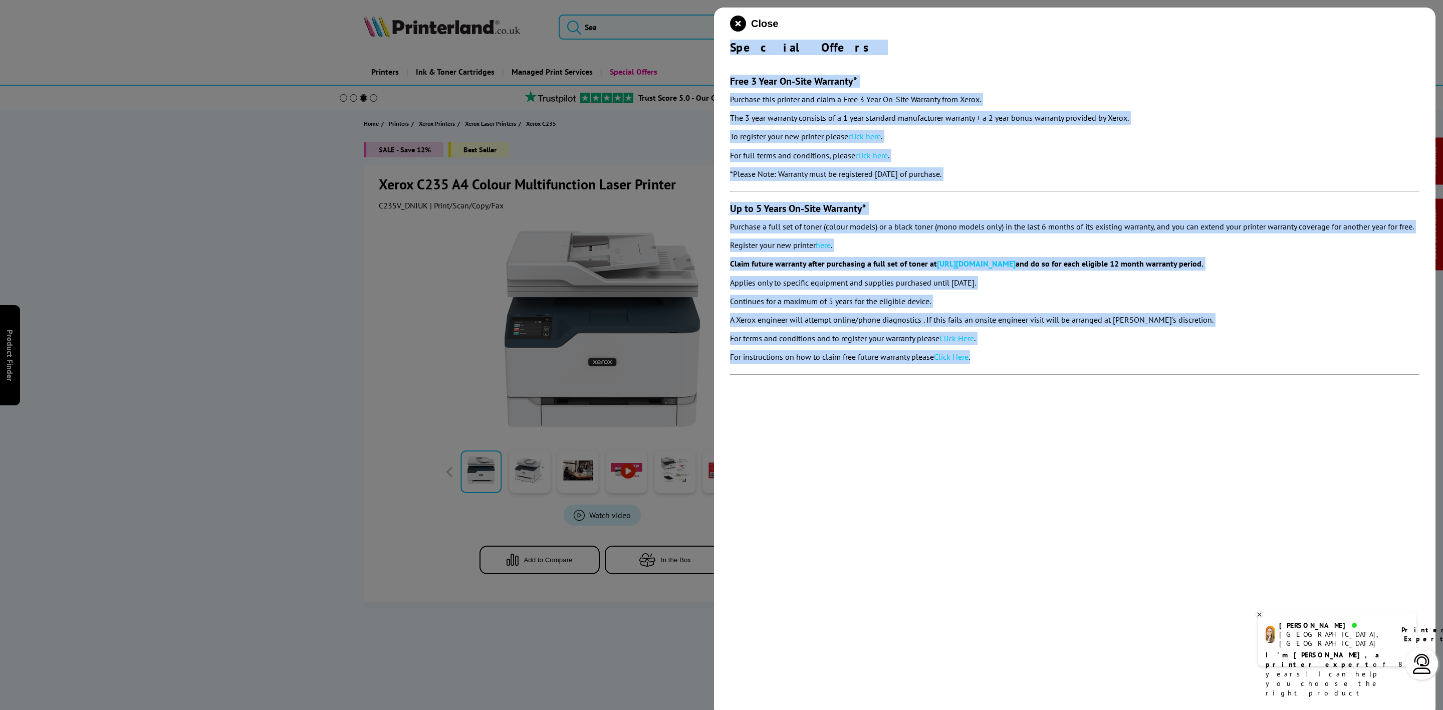
drag, startPoint x: 729, startPoint y: 47, endPoint x: 1017, endPoint y: 358, distance: 424.2
click at [1017, 358] on div "Close Special Offers Free 3 Year On-Site Warranty* Purchase this printer and cl…" at bounding box center [1074, 363] width 721 height 710
copy div "Special Offers Free 3 Year On-Site Warranty* Purchase this printer and claim a …"
click at [741, 23] on icon "close modal" at bounding box center [738, 24] width 16 height 16
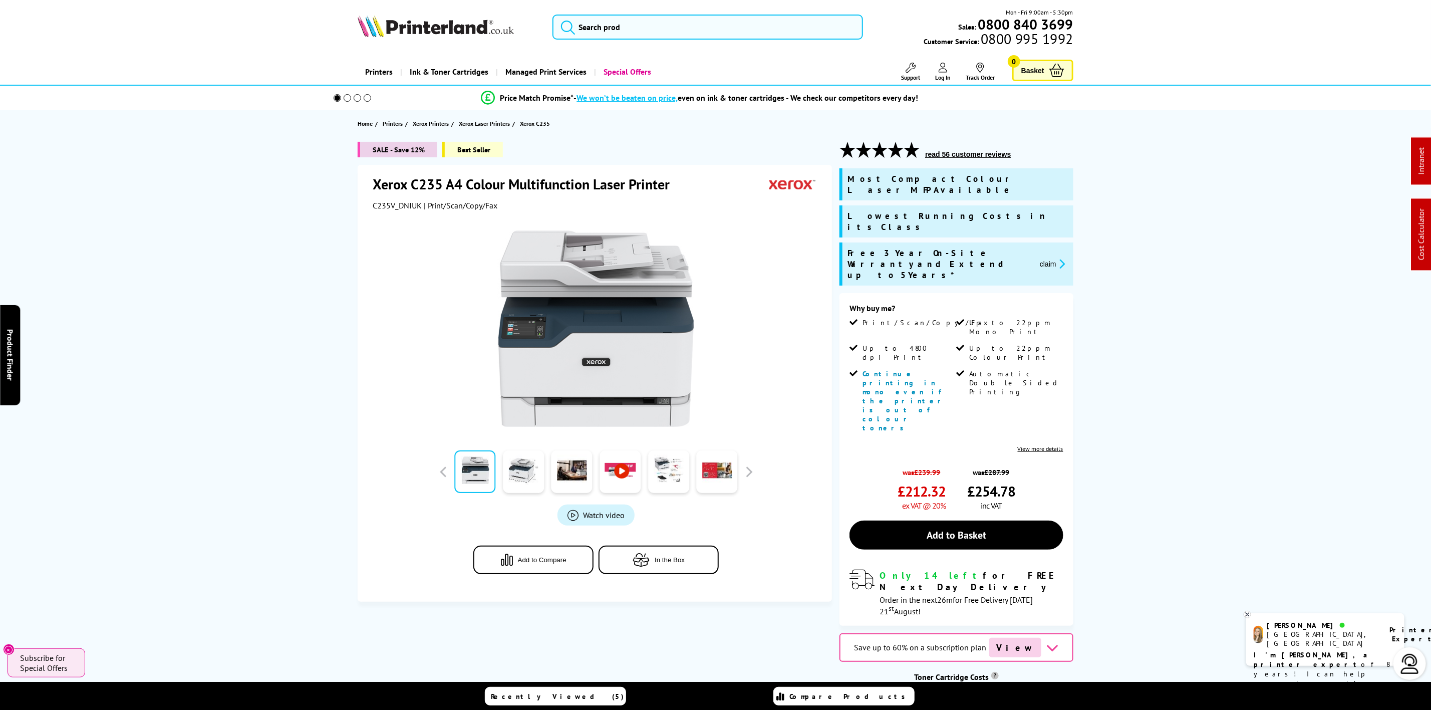
click at [415, 14] on div "Mon - Fri 9:00am - 5:30pm Sales: 0800 840 3699 Customer Service: 0800 995 1992" at bounding box center [715, 30] width 801 height 44
click at [415, 17] on img at bounding box center [436, 26] width 156 height 22
click at [415, 20] on img at bounding box center [436, 26] width 156 height 22
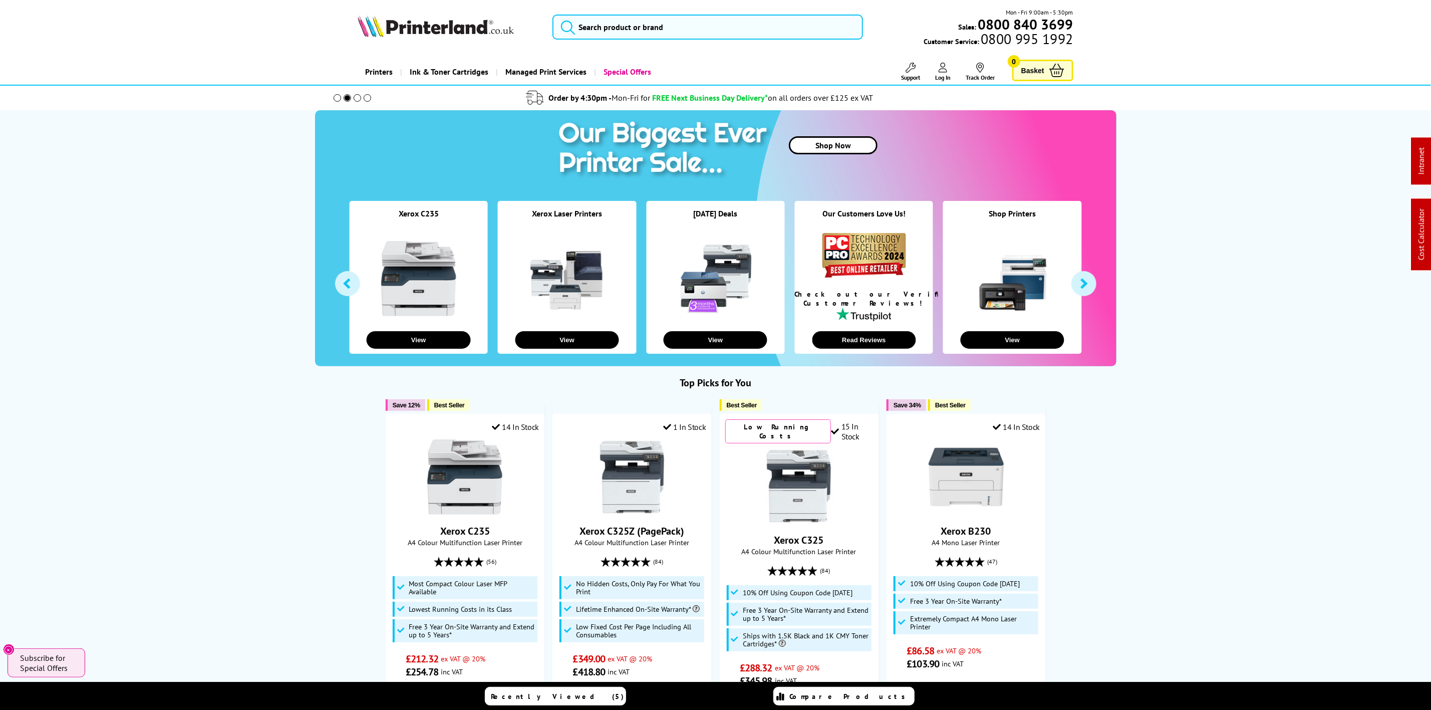
click at [429, 25] on img at bounding box center [436, 26] width 156 height 22
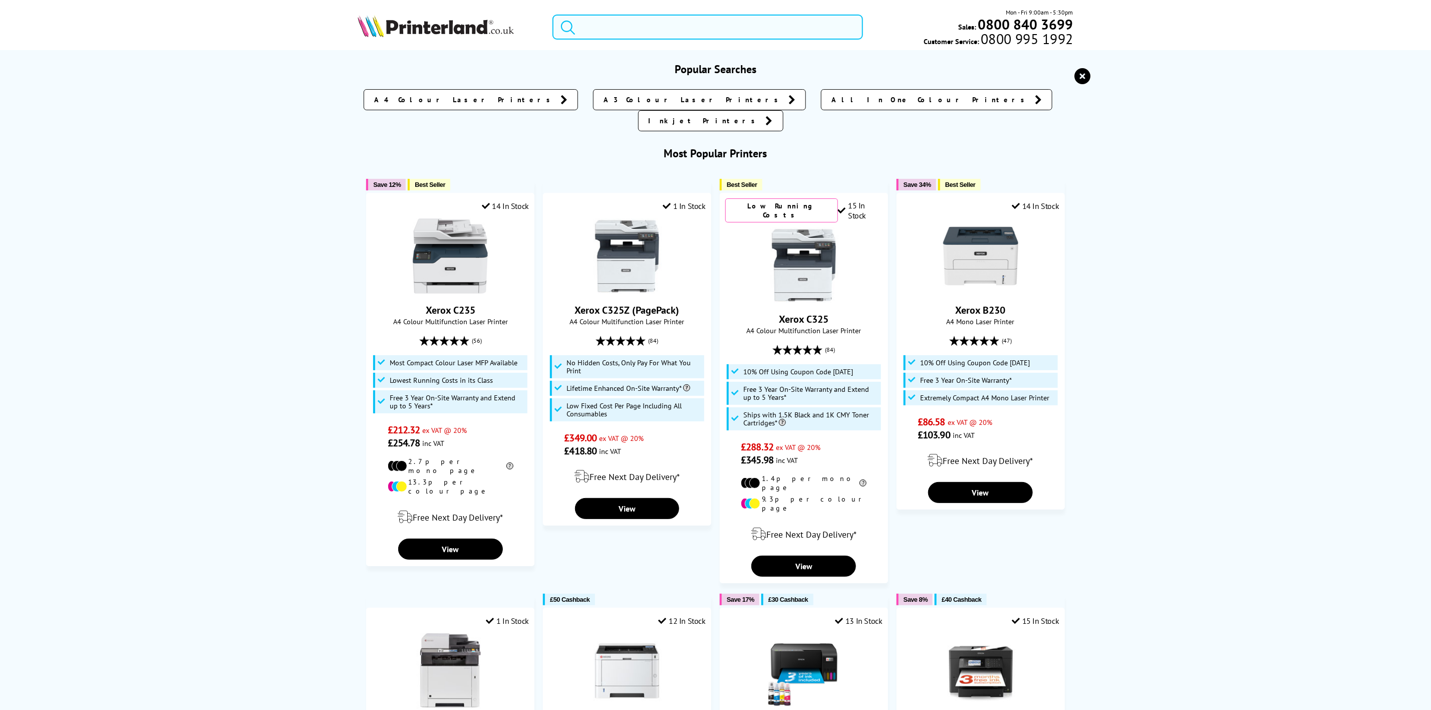
click at [621, 33] on input "search" at bounding box center [707, 27] width 310 height 25
click at [619, 10] on div "Mon - Fri 9:00am - 5:30pm Sales: 0800 840 3699 Customer Service: 0800 995 1992" at bounding box center [715, 30] width 801 height 44
click at [606, 23] on input "search" at bounding box center [707, 27] width 310 height 25
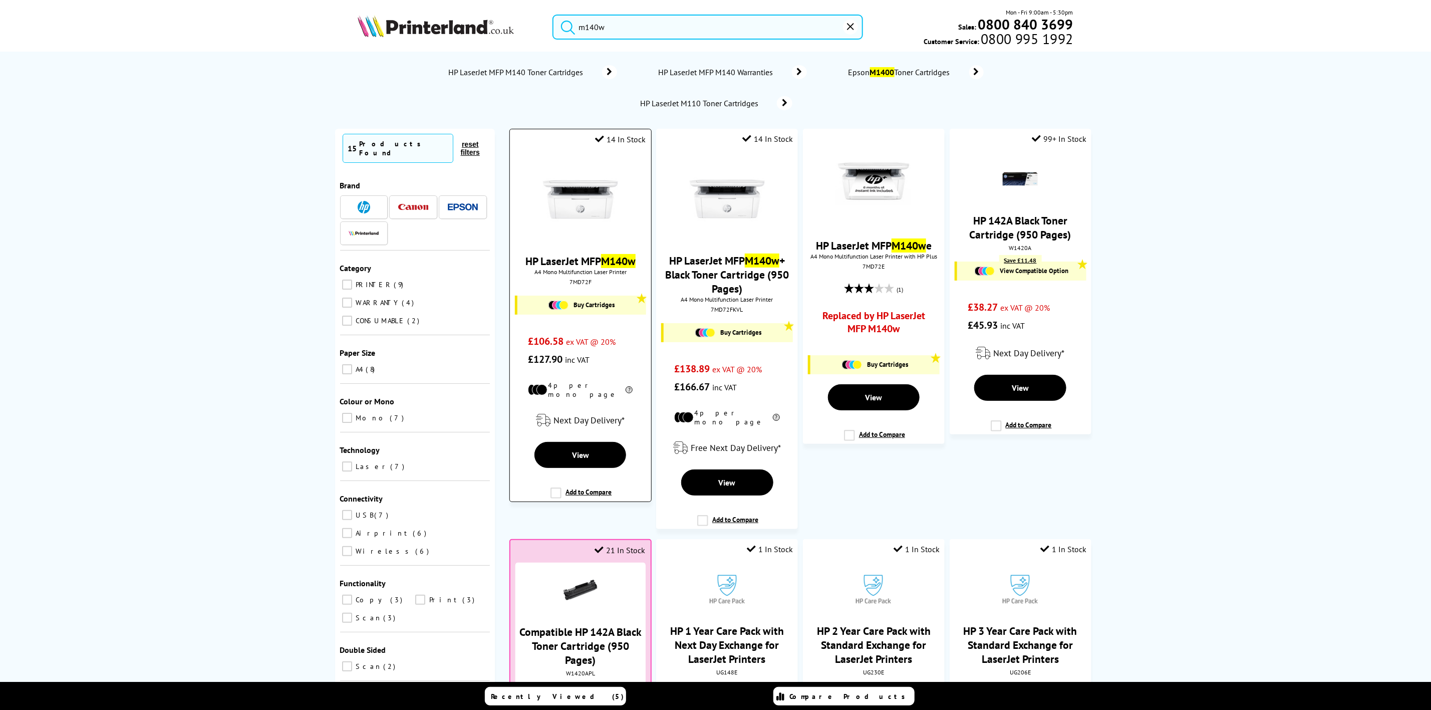
type input "m140w"
click at [570, 215] on img at bounding box center [580, 199] width 75 height 75
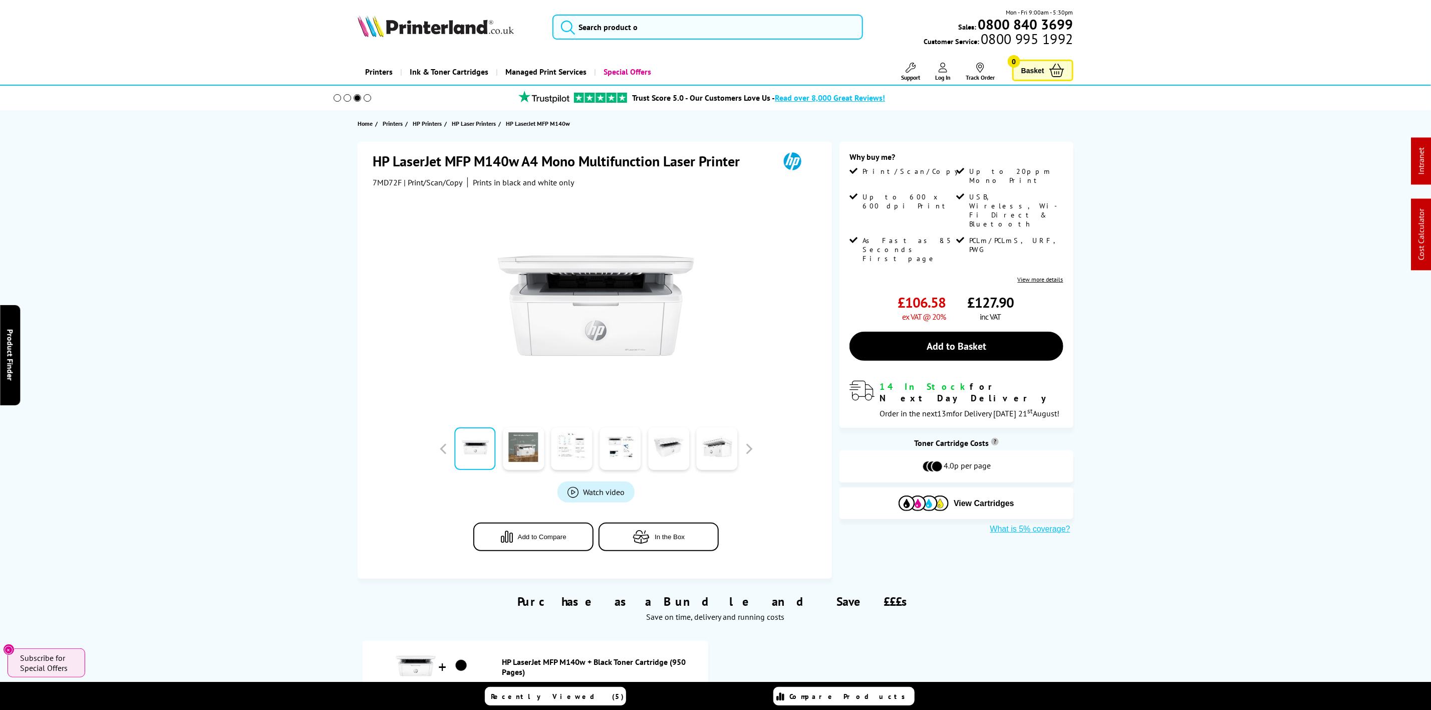
click at [393, 14] on div "Mon - Fri 9:00am - 5:30pm Sales: 0800 840 3699 Customer Service: 0800 995 1992" at bounding box center [715, 30] width 801 height 44
click at [400, 35] on img at bounding box center [436, 26] width 156 height 22
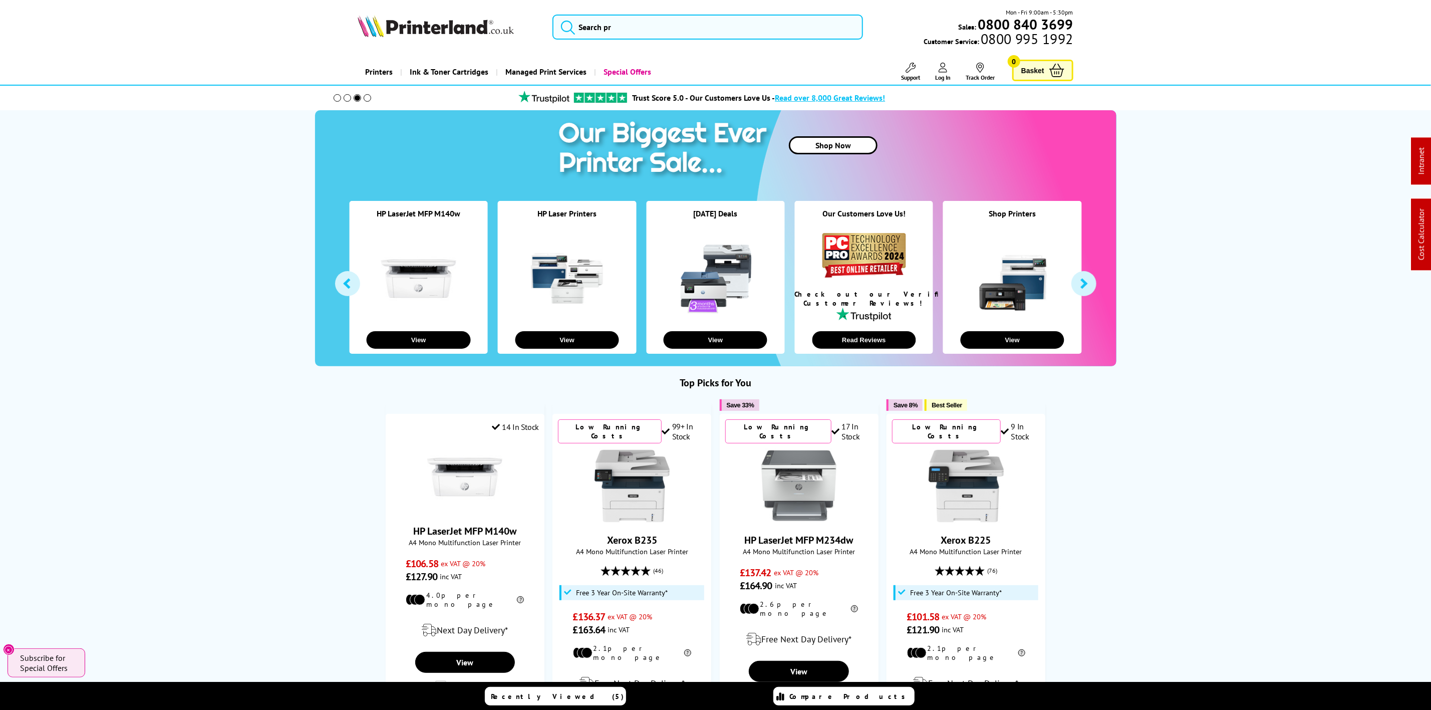
click at [458, 35] on img at bounding box center [436, 26] width 156 height 22
